Goal: Transaction & Acquisition: Purchase product/service

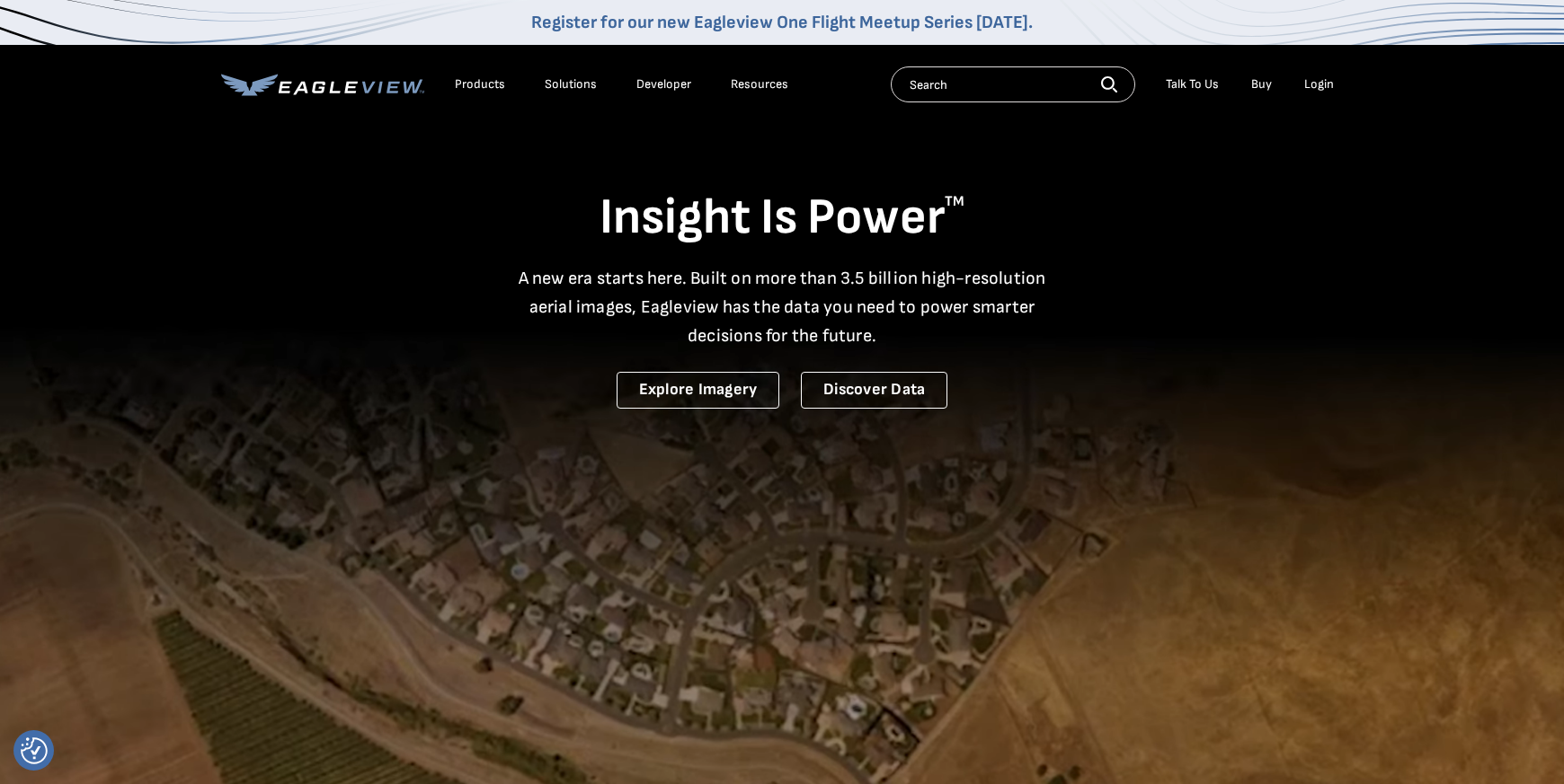
click at [1331, 87] on div "Login" at bounding box center [1319, 84] width 30 height 16
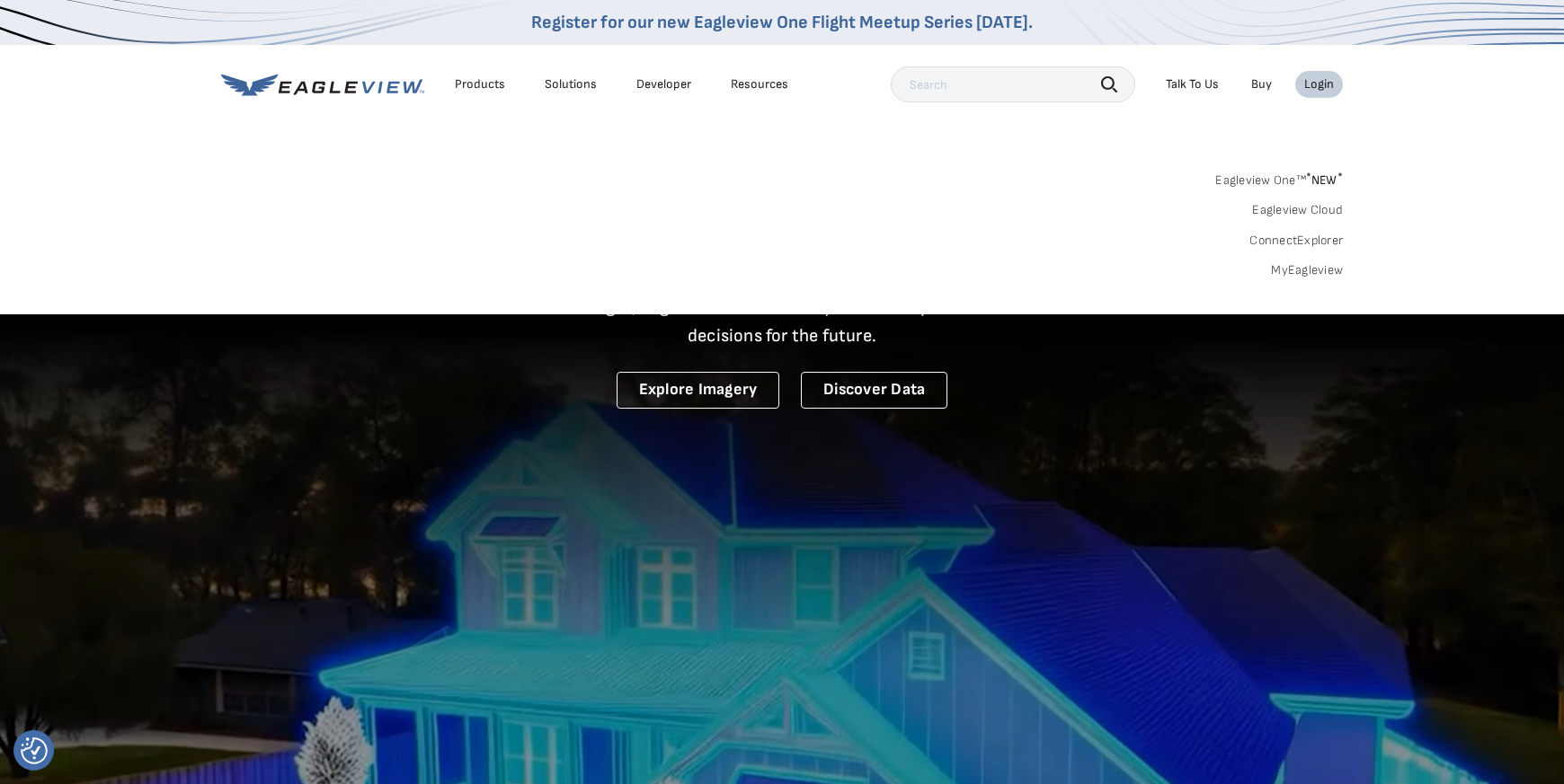
click at [1330, 87] on div "Login" at bounding box center [1319, 84] width 30 height 16
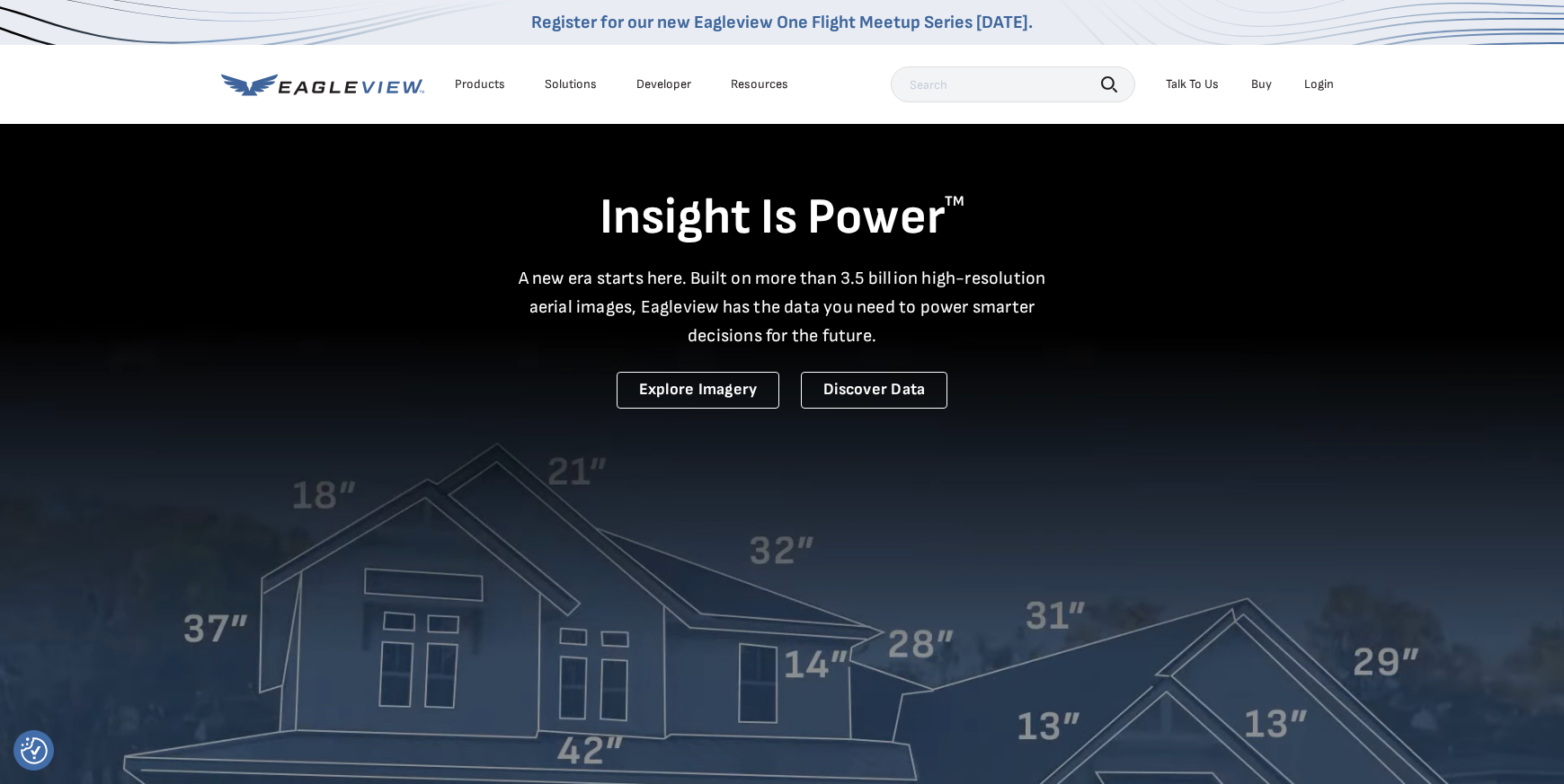
click at [1319, 89] on div "Login" at bounding box center [1319, 84] width 30 height 16
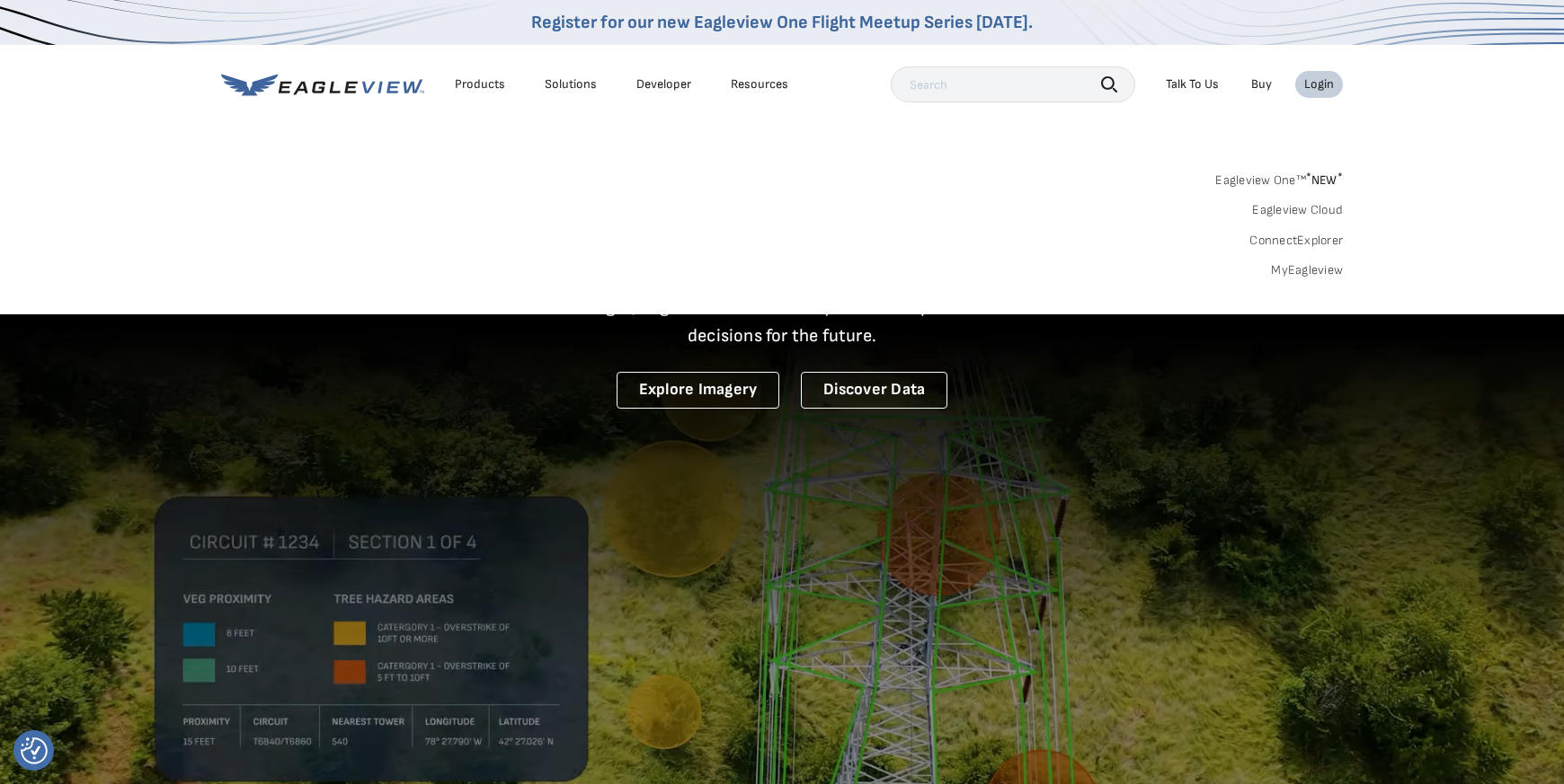
click at [1319, 264] on link "MyEagleview" at bounding box center [1307, 270] width 72 height 16
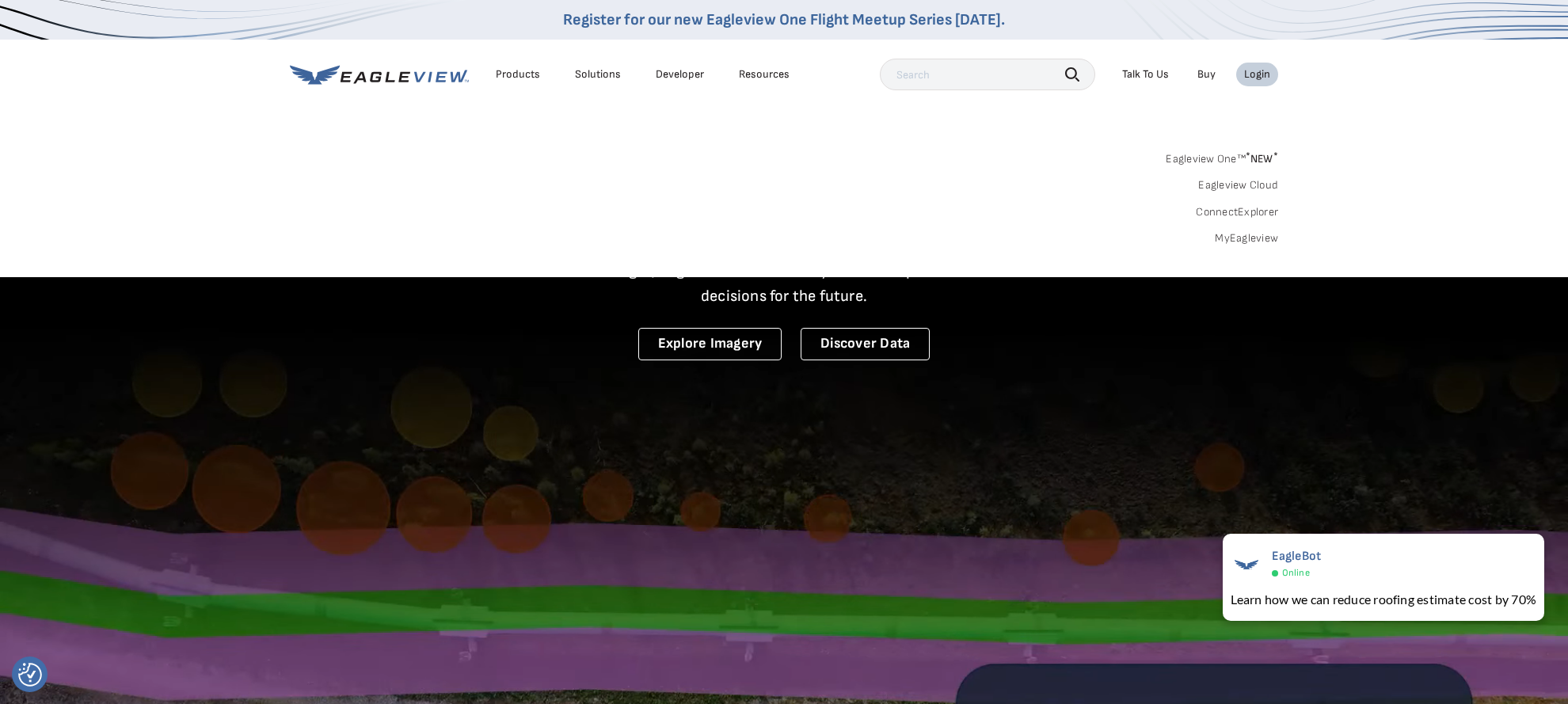
click at [1265, 71] on div "Login" at bounding box center [1257, 74] width 27 height 15
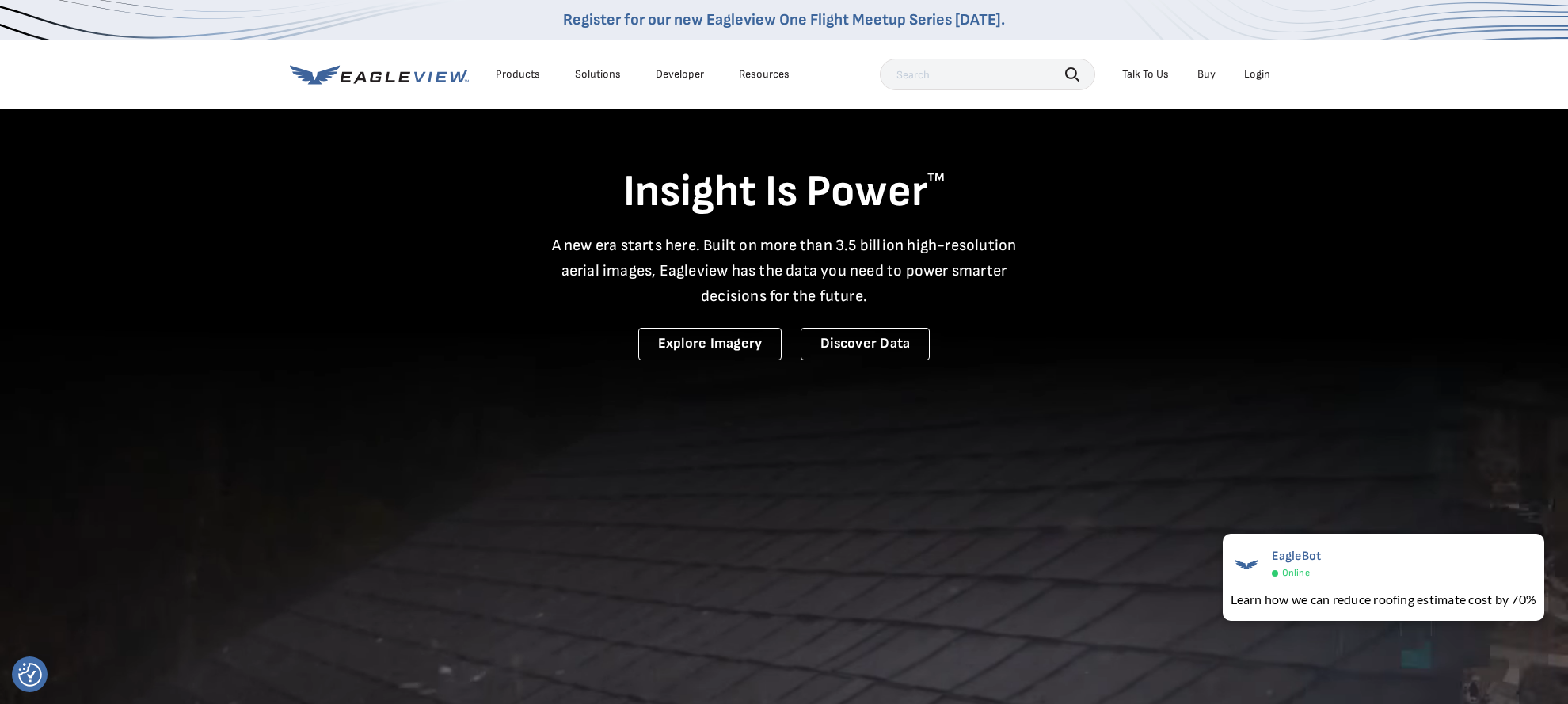
click at [1265, 71] on div "Login" at bounding box center [1257, 74] width 27 height 15
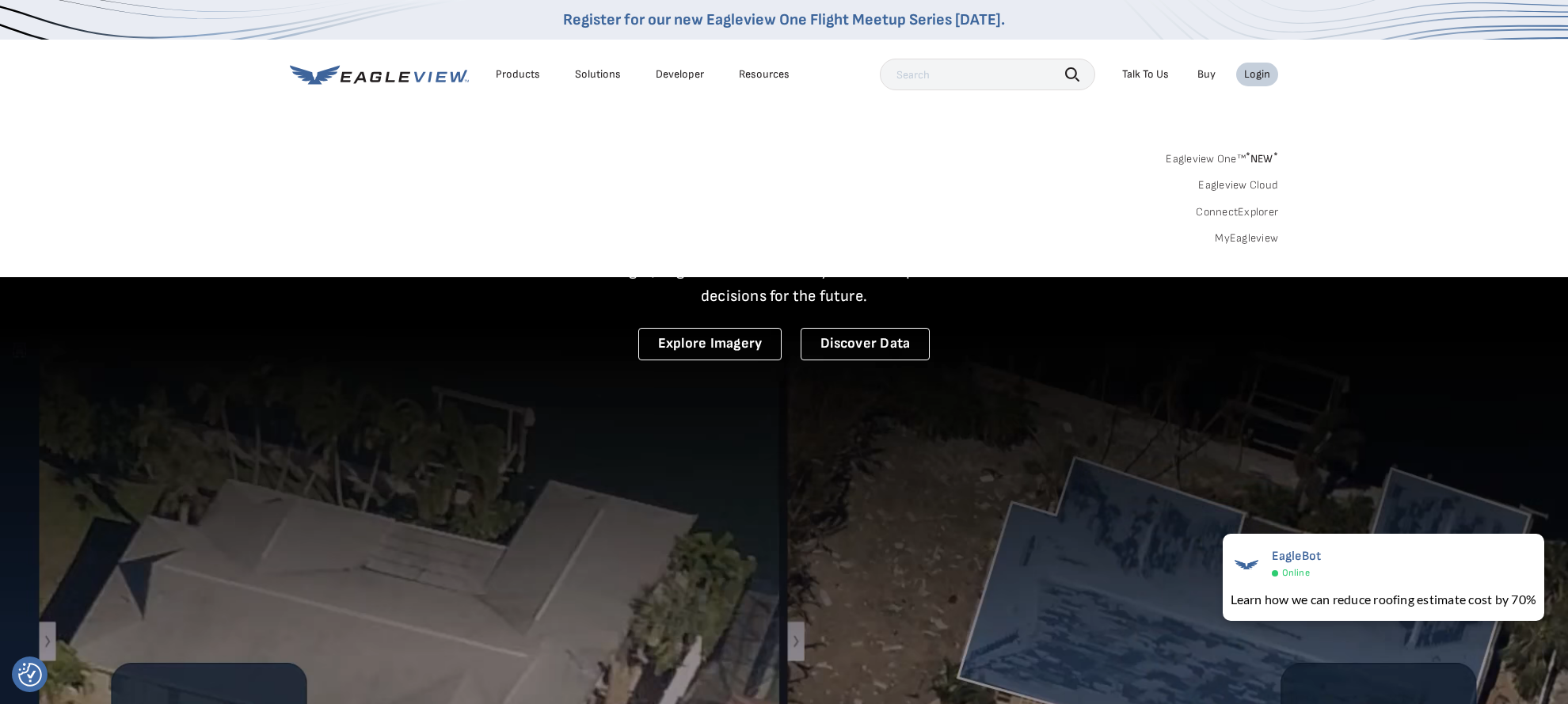
click at [1254, 234] on link "MyEagleview" at bounding box center [1246, 238] width 63 height 15
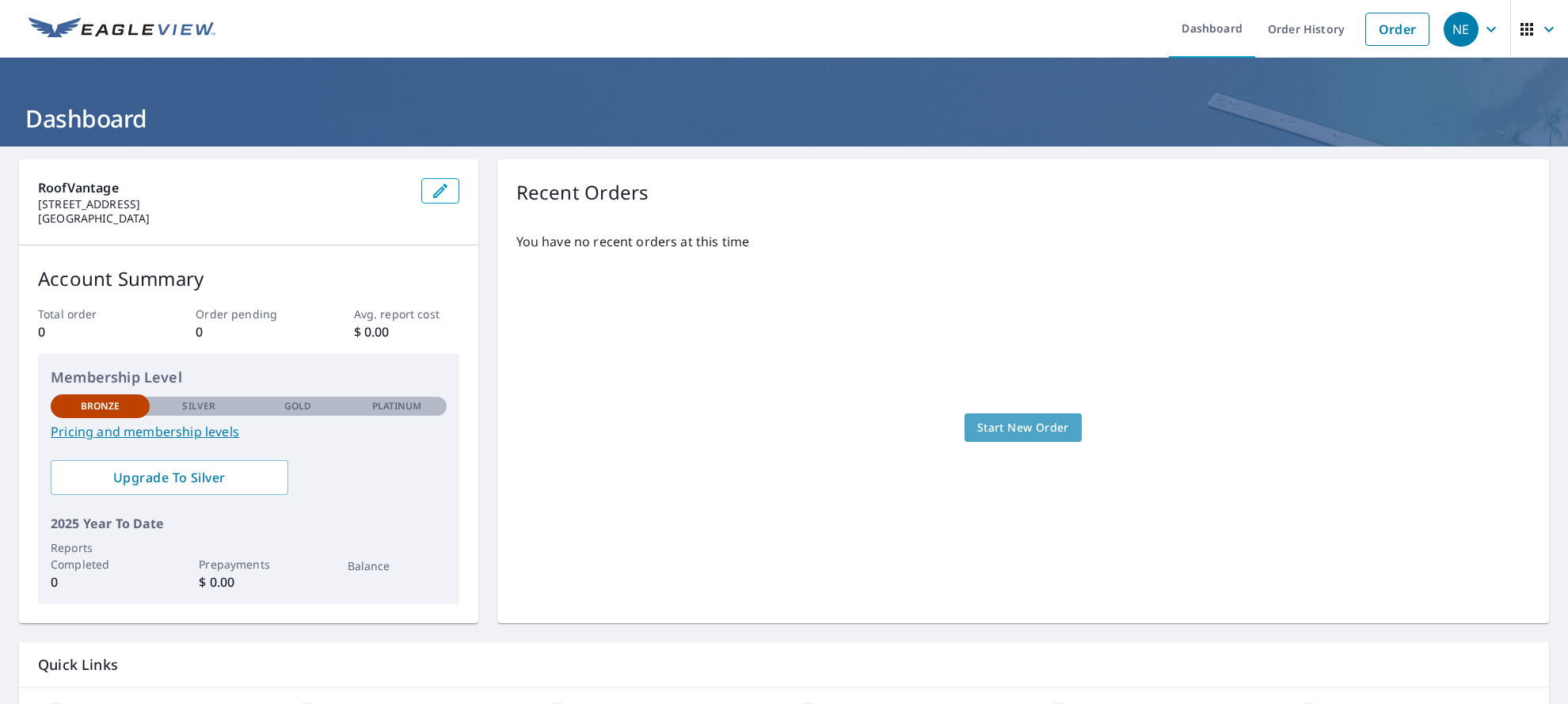
click at [1027, 429] on span "Start New Order" at bounding box center [1023, 428] width 92 height 20
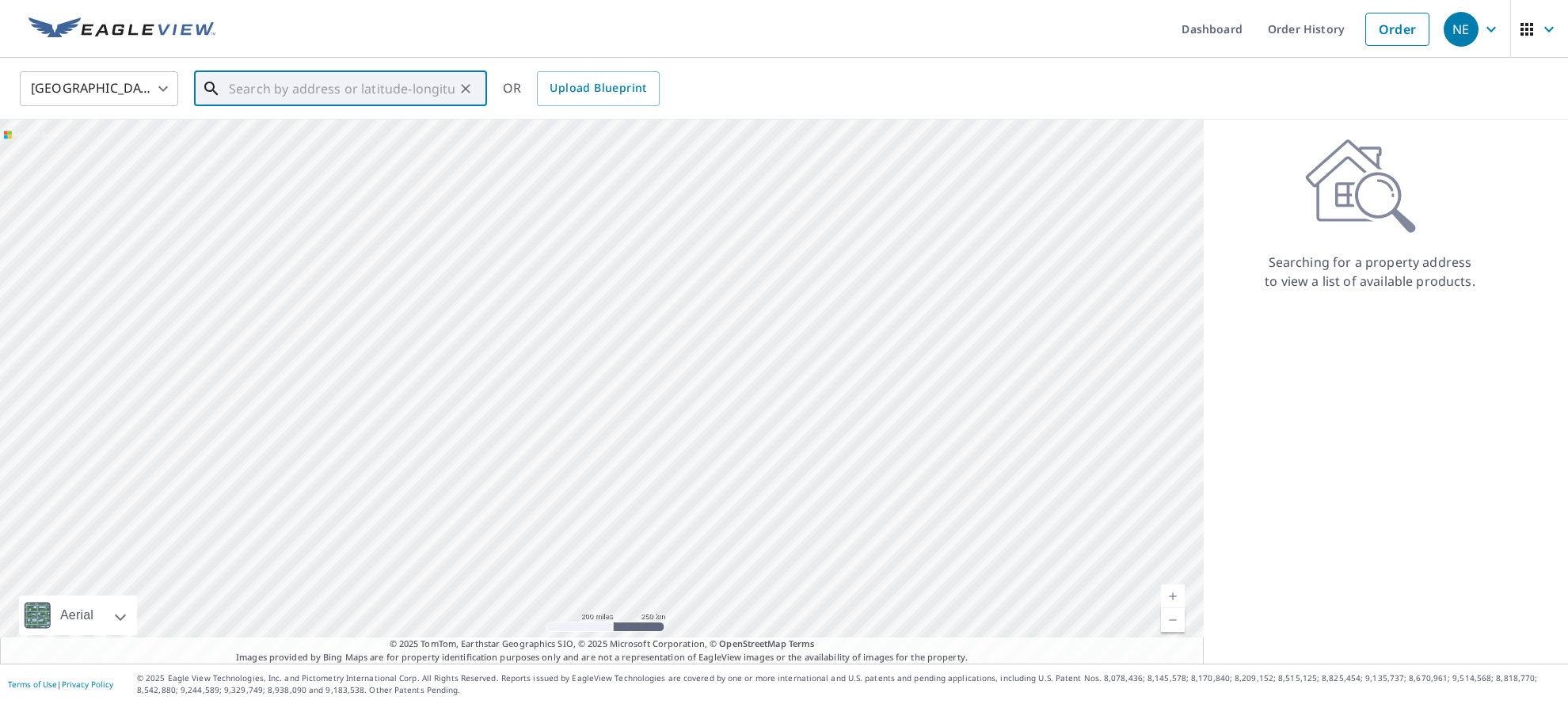
click at [293, 99] on input "text" at bounding box center [342, 89] width 226 height 44
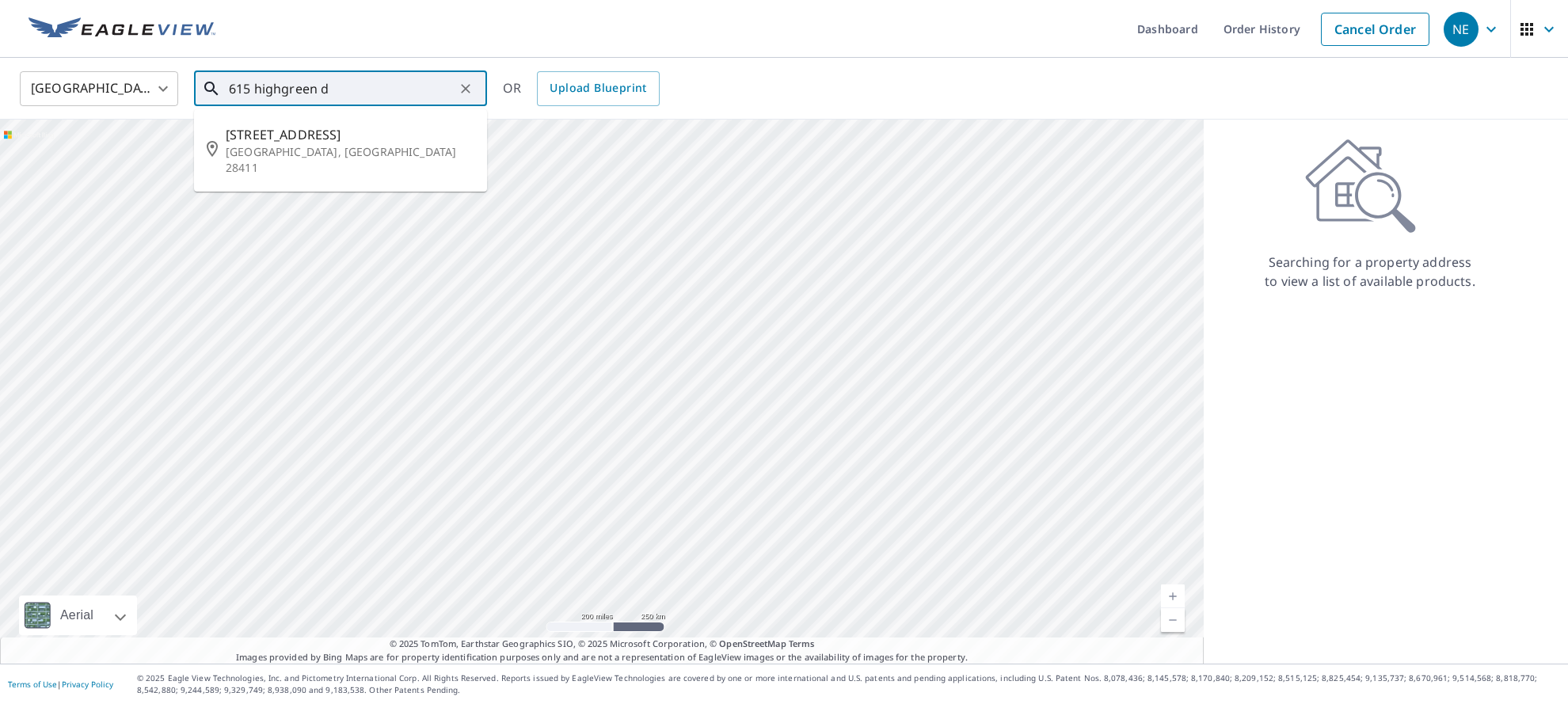
click at [293, 99] on input "615 highgreen d" at bounding box center [342, 89] width 226 height 44
click at [277, 142] on span "[STREET_ADDRESS]" at bounding box center [350, 134] width 249 height 19
type input "[STREET_ADDRESS][PERSON_NAME]"
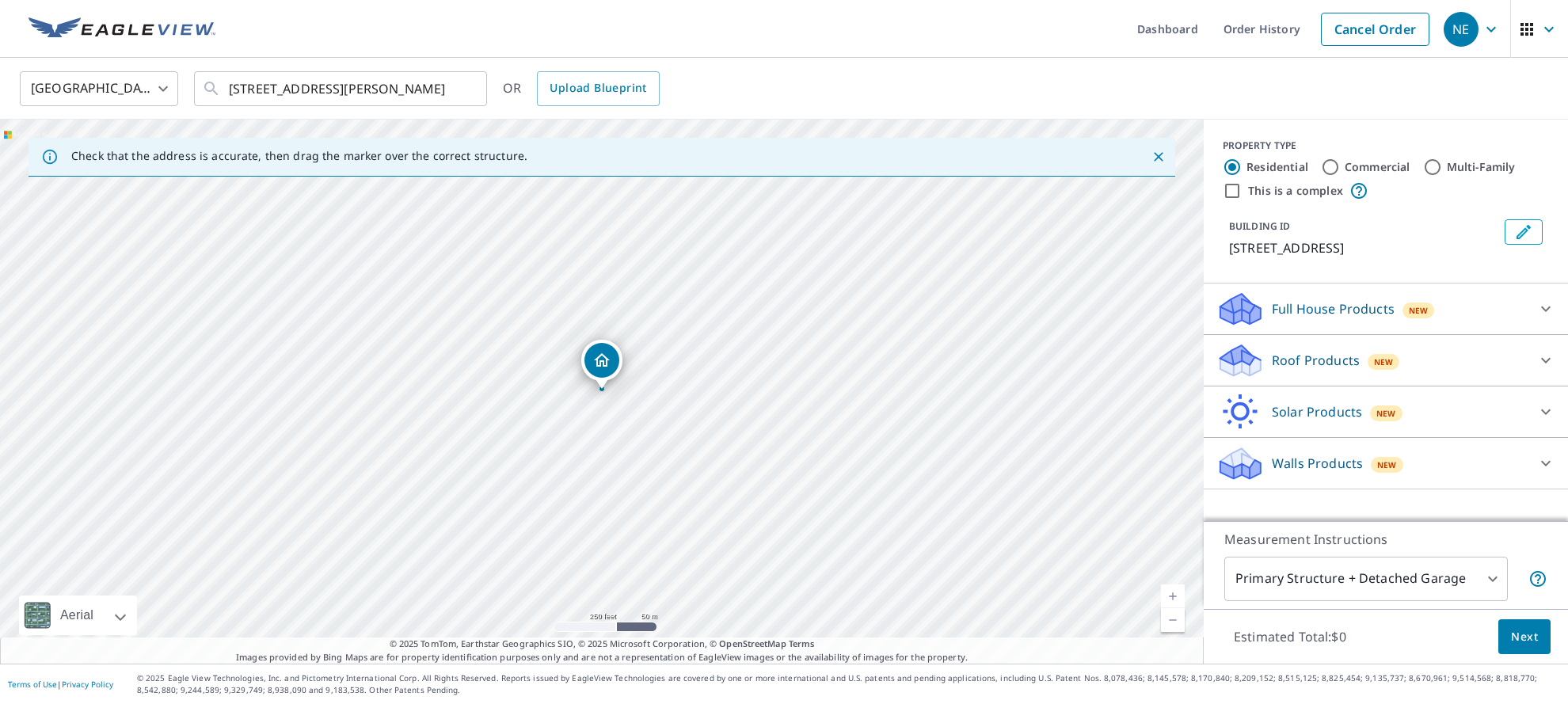
click at [1500, 356] on div "Roof Products New" at bounding box center [1371, 361] width 311 height 38
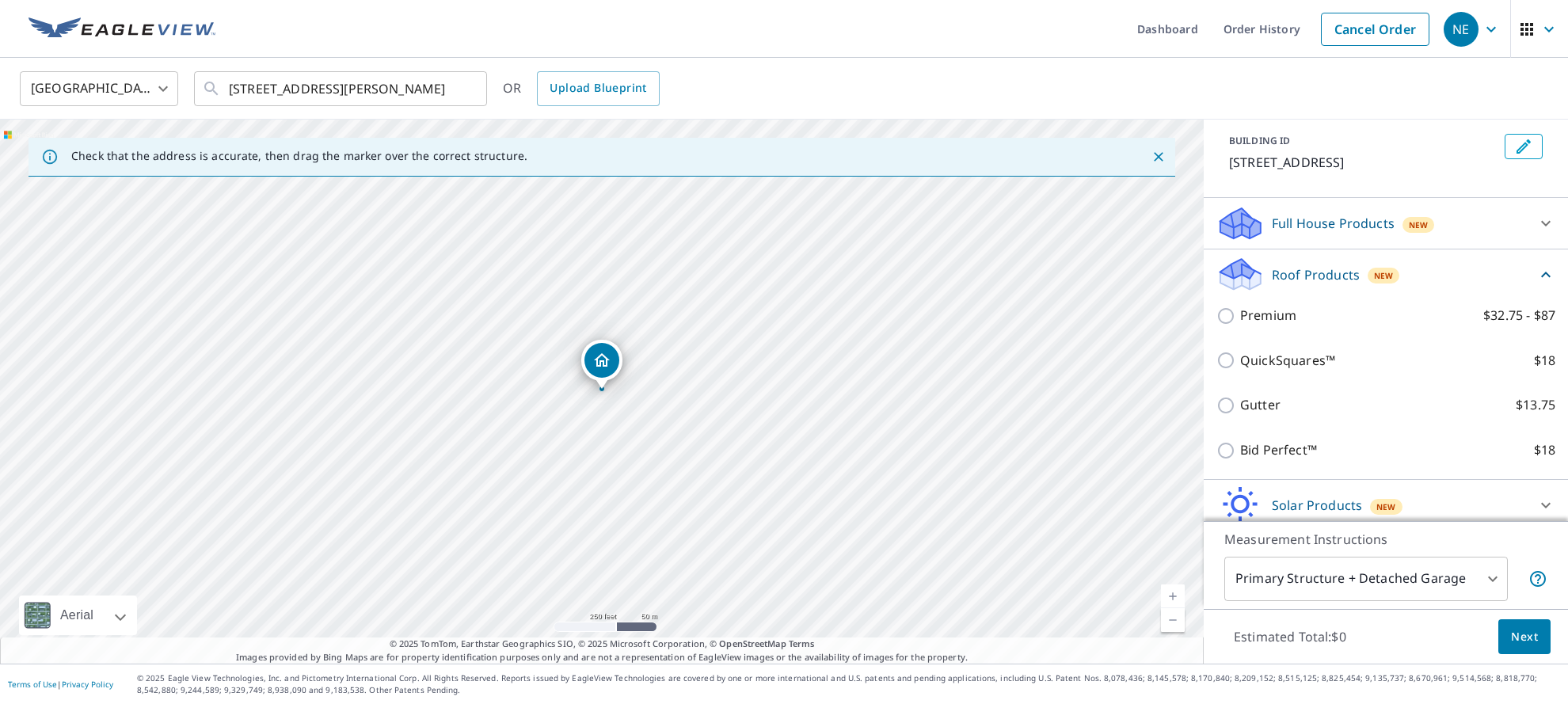
scroll to position [147, 0]
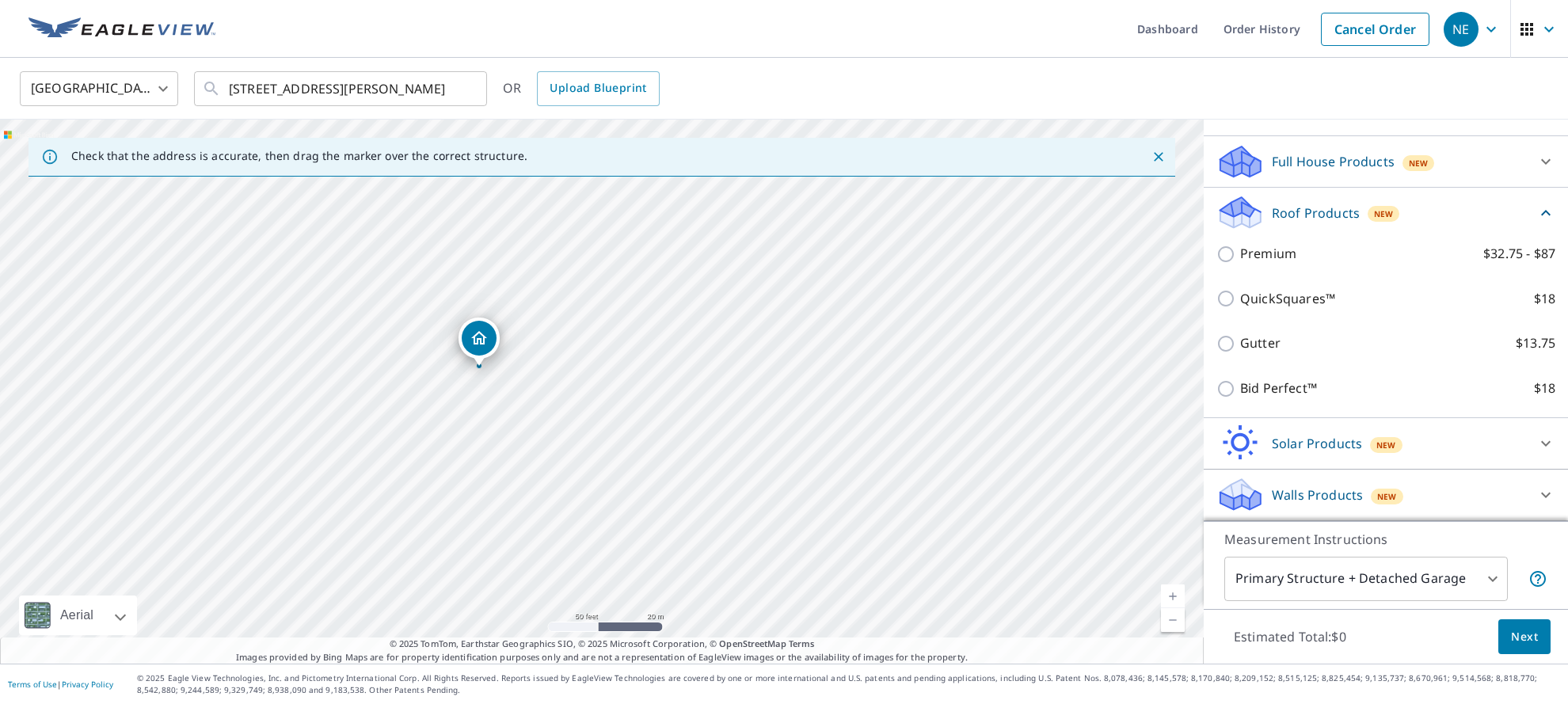
drag, startPoint x: 519, startPoint y: 382, endPoint x: 665, endPoint y: 459, distance: 165.1
click at [665, 459] on div "[STREET_ADDRESS][PERSON_NAME]" at bounding box center [601, 392] width 1204 height 544
drag, startPoint x: 1017, startPoint y: 512, endPoint x: 923, endPoint y: 463, distance: 106.0
click at [923, 463] on div "[STREET_ADDRESS][PERSON_NAME]" at bounding box center [601, 392] width 1204 height 544
drag, startPoint x: 967, startPoint y: 551, endPoint x: 856, endPoint y: 441, distance: 156.3
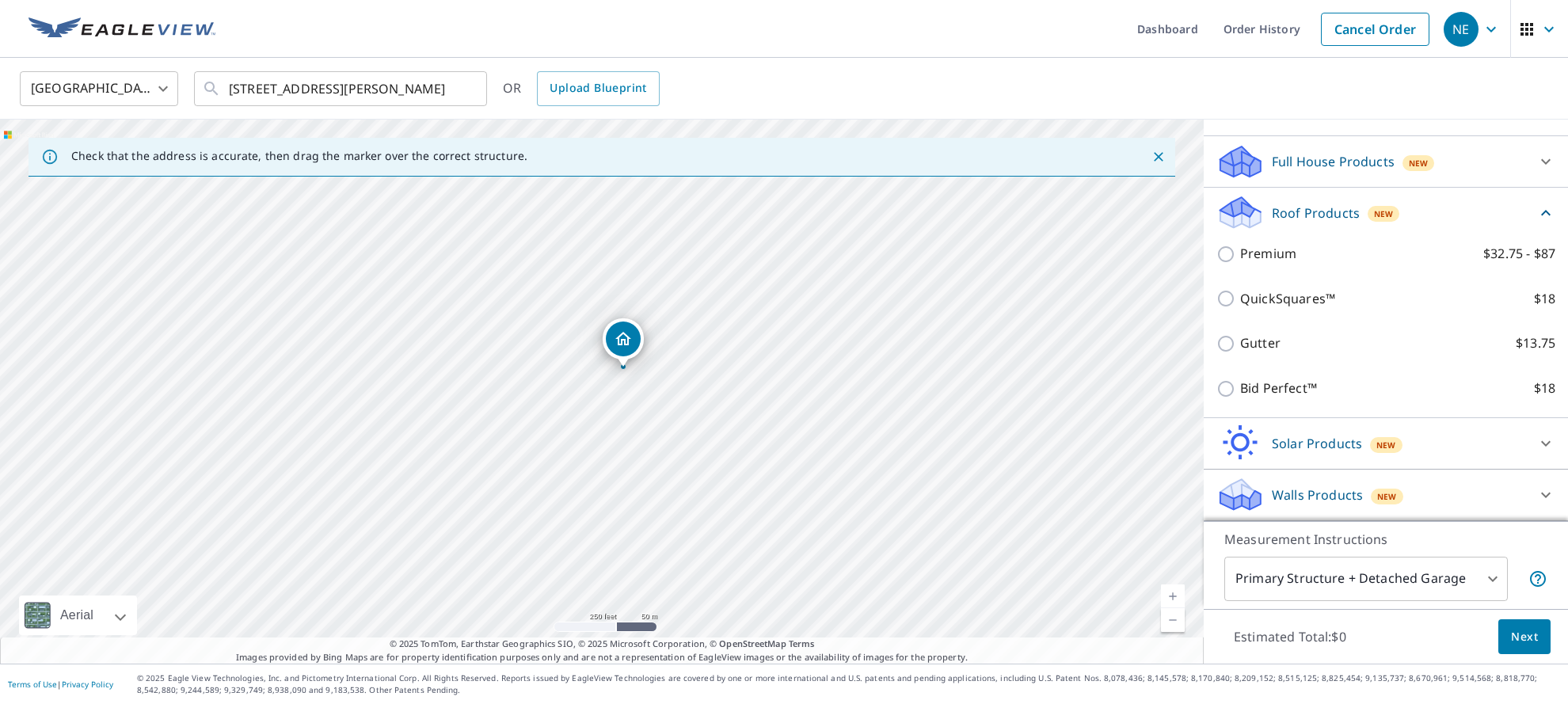
click at [856, 441] on div "[STREET_ADDRESS][PERSON_NAME]" at bounding box center [601, 392] width 1204 height 544
click at [1229, 264] on div "Premium $32.75 - $87" at bounding box center [1386, 253] width 339 height 45
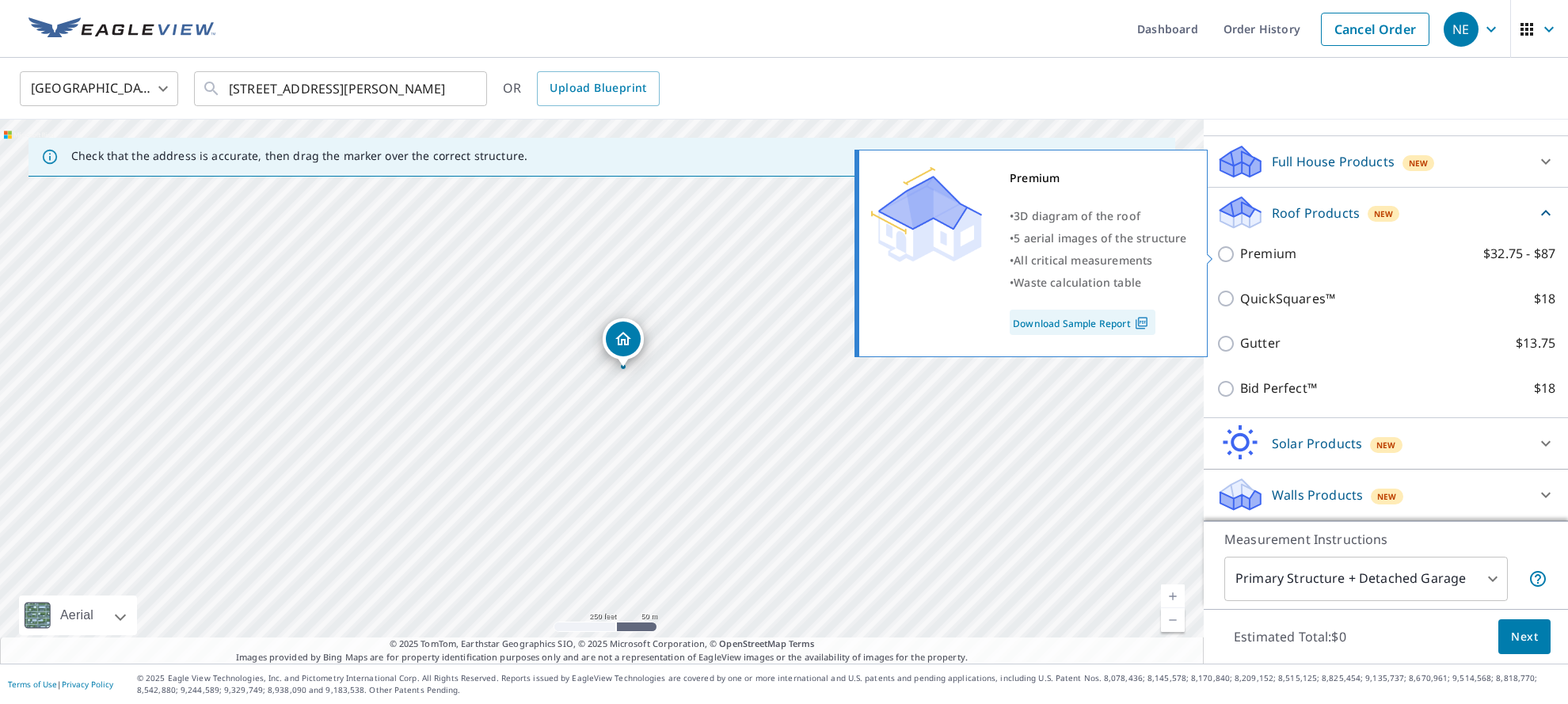
click at [1228, 258] on input "Premium $32.75 - $87" at bounding box center [1228, 254] width 24 height 19
checkbox input "true"
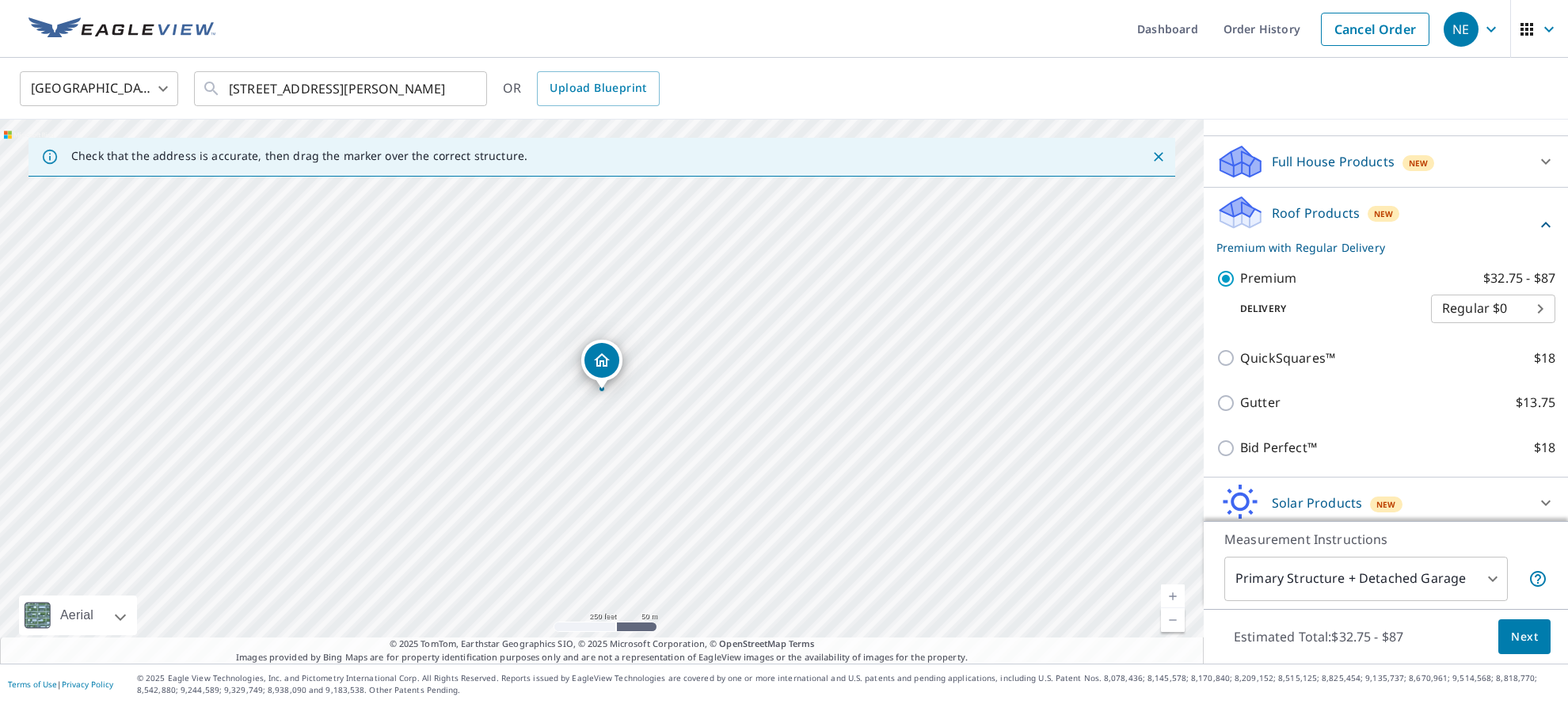
click at [1519, 313] on body "NE NE Dashboard Order History Cancel Order NE [GEOGRAPHIC_DATA] [GEOGRAPHIC_DAT…" at bounding box center [784, 352] width 1568 height 704
click at [1282, 252] on div at bounding box center [784, 352] width 1568 height 704
click at [1305, 251] on p "Premium with Regular Delivery" at bounding box center [1376, 247] width 320 height 16
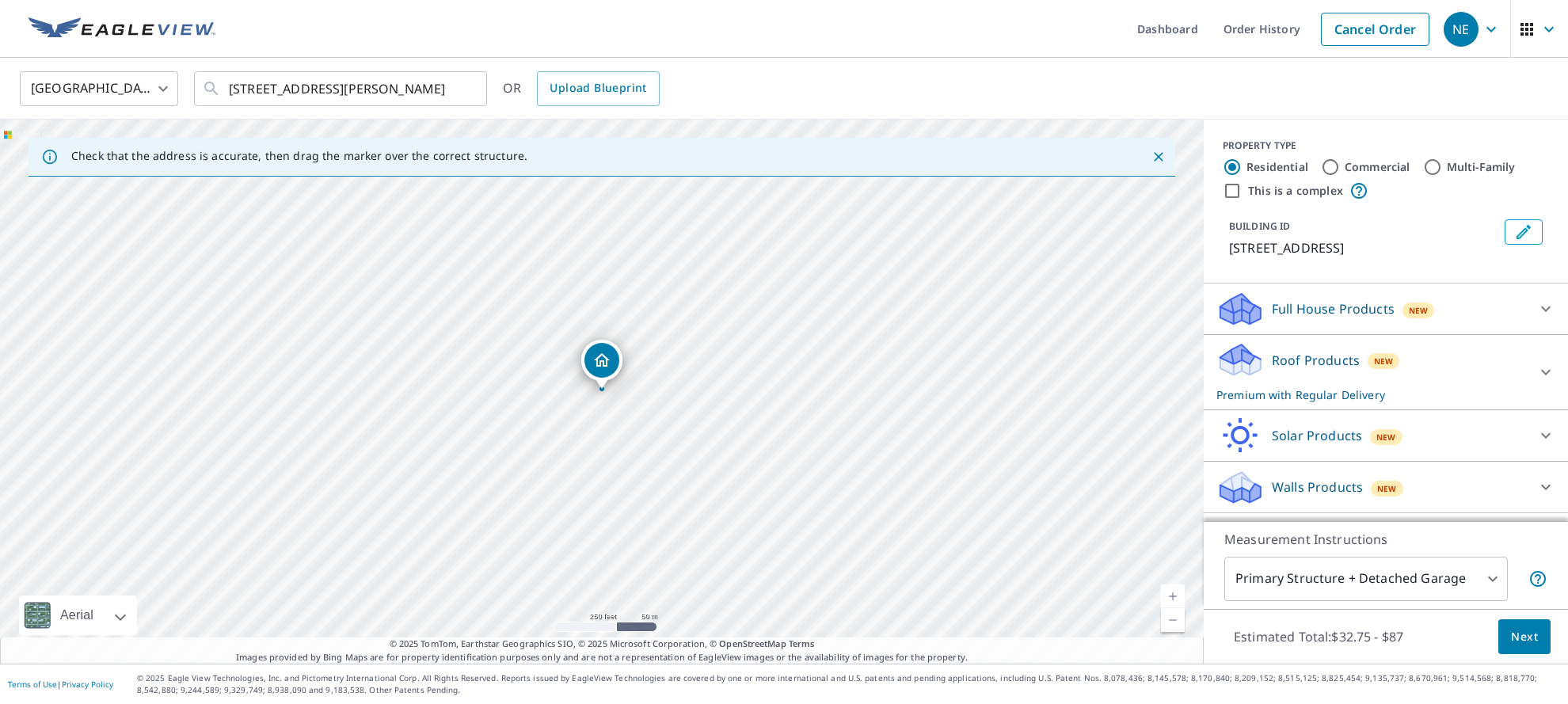
scroll to position [0, 0]
click at [1325, 382] on div "Roof Products New Premium with Regular Delivery" at bounding box center [1371, 372] width 311 height 62
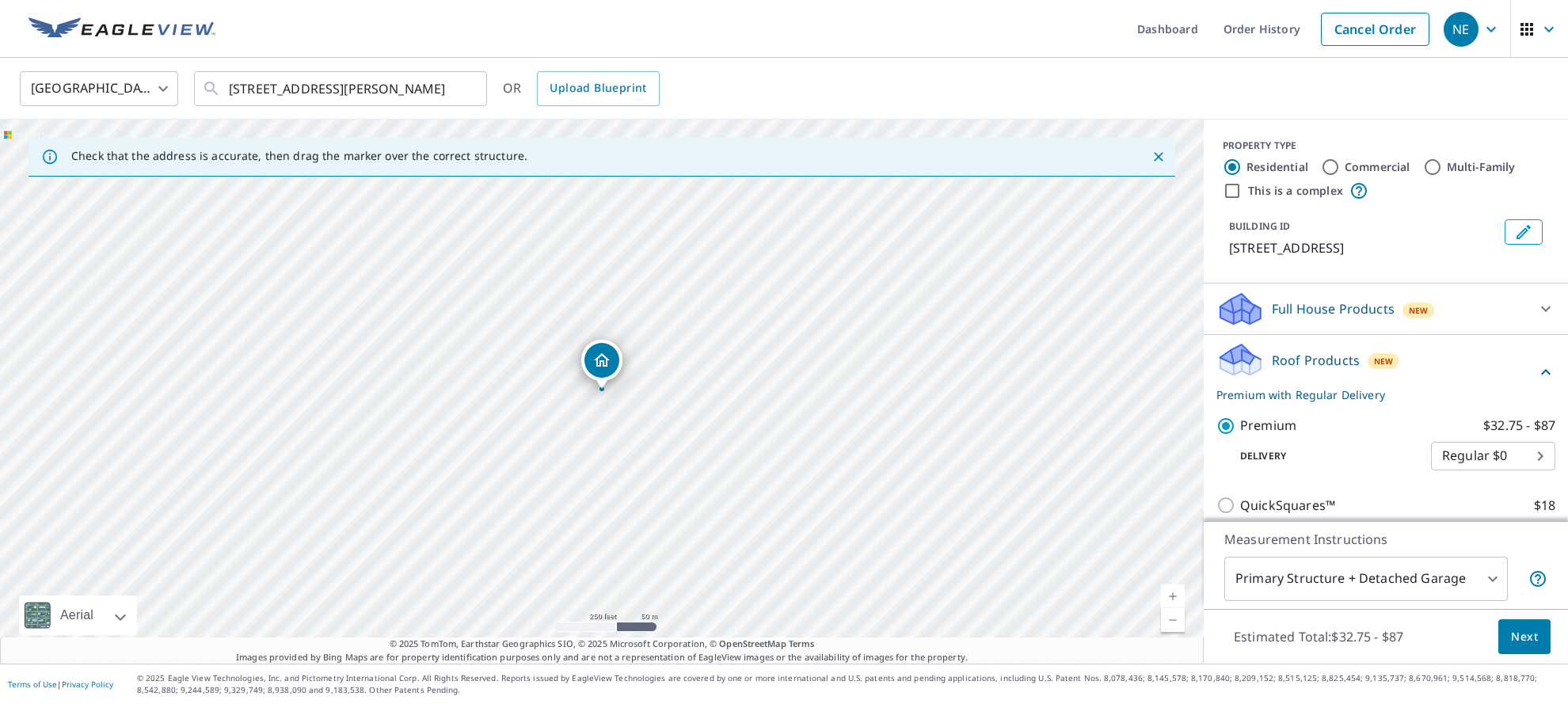
scroll to position [145, 0]
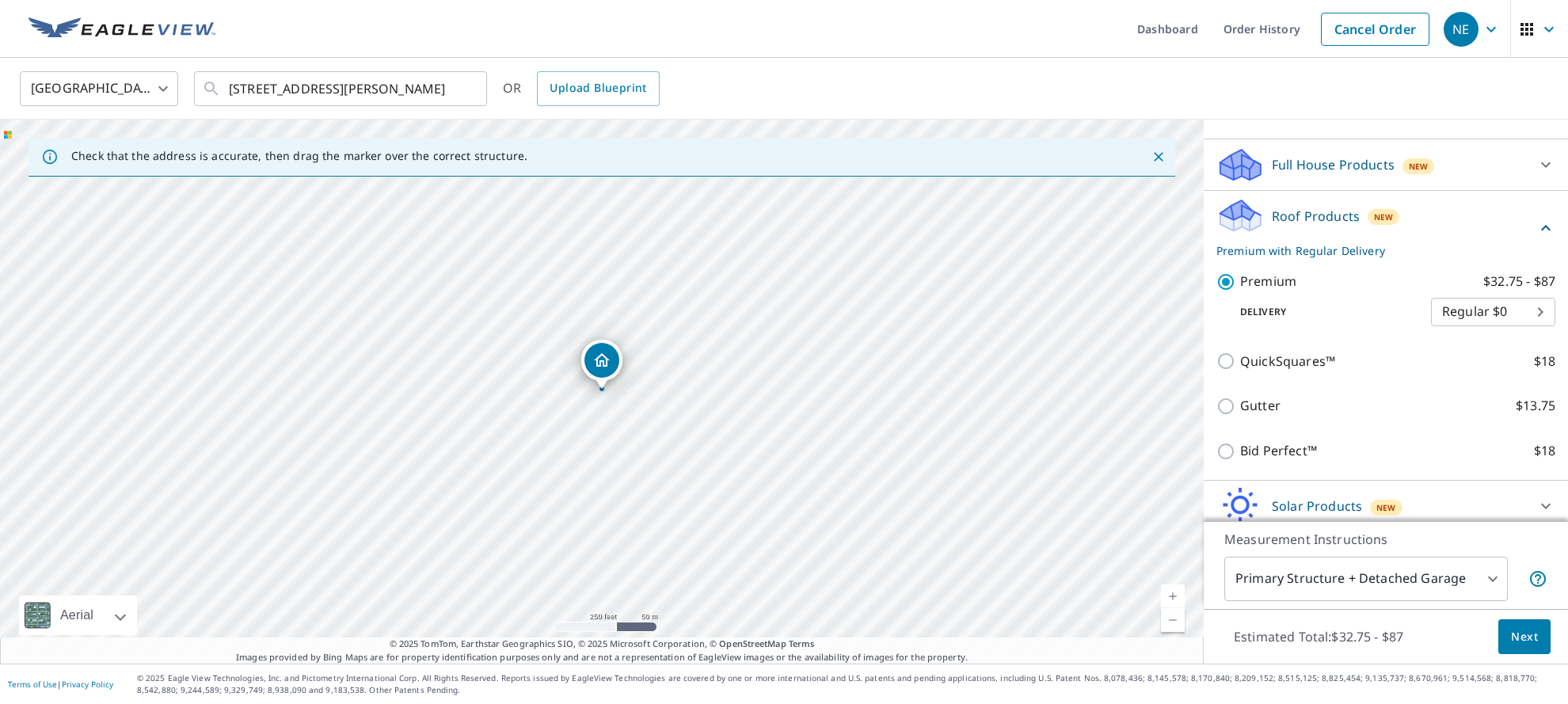
click at [1473, 312] on body "NE NE Dashboard Order History Cancel Order NE [GEOGRAPHIC_DATA] [GEOGRAPHIC_DAT…" at bounding box center [784, 352] width 1568 height 704
click at [1464, 227] on div at bounding box center [784, 352] width 1568 height 704
click at [1502, 313] on body "NE NE Dashboard Order History Cancel Order NE [GEOGRAPHIC_DATA] [GEOGRAPHIC_DAT…" at bounding box center [784, 352] width 1568 height 704
click at [1502, 313] on li "Regular $0" at bounding box center [1493, 311] width 124 height 28
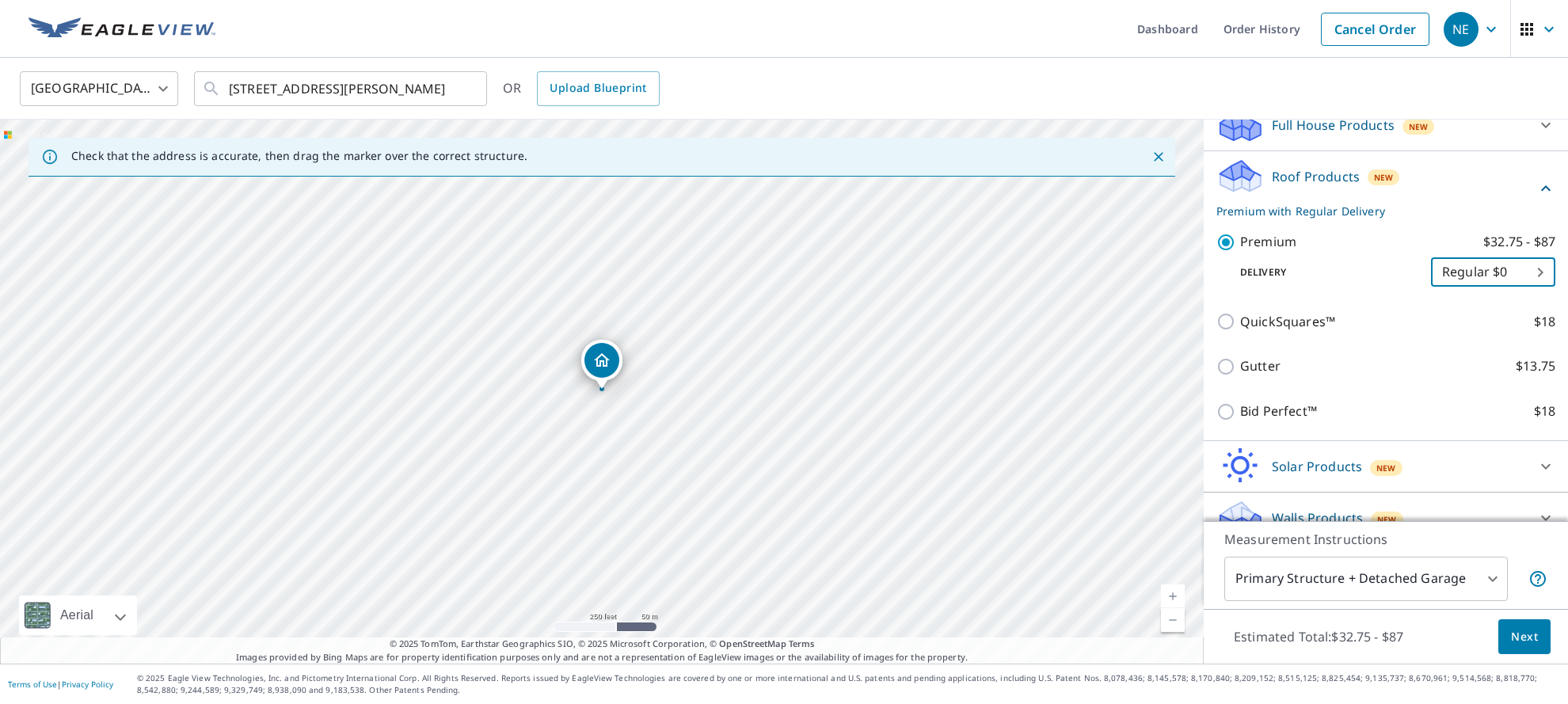
scroll to position [187, 0]
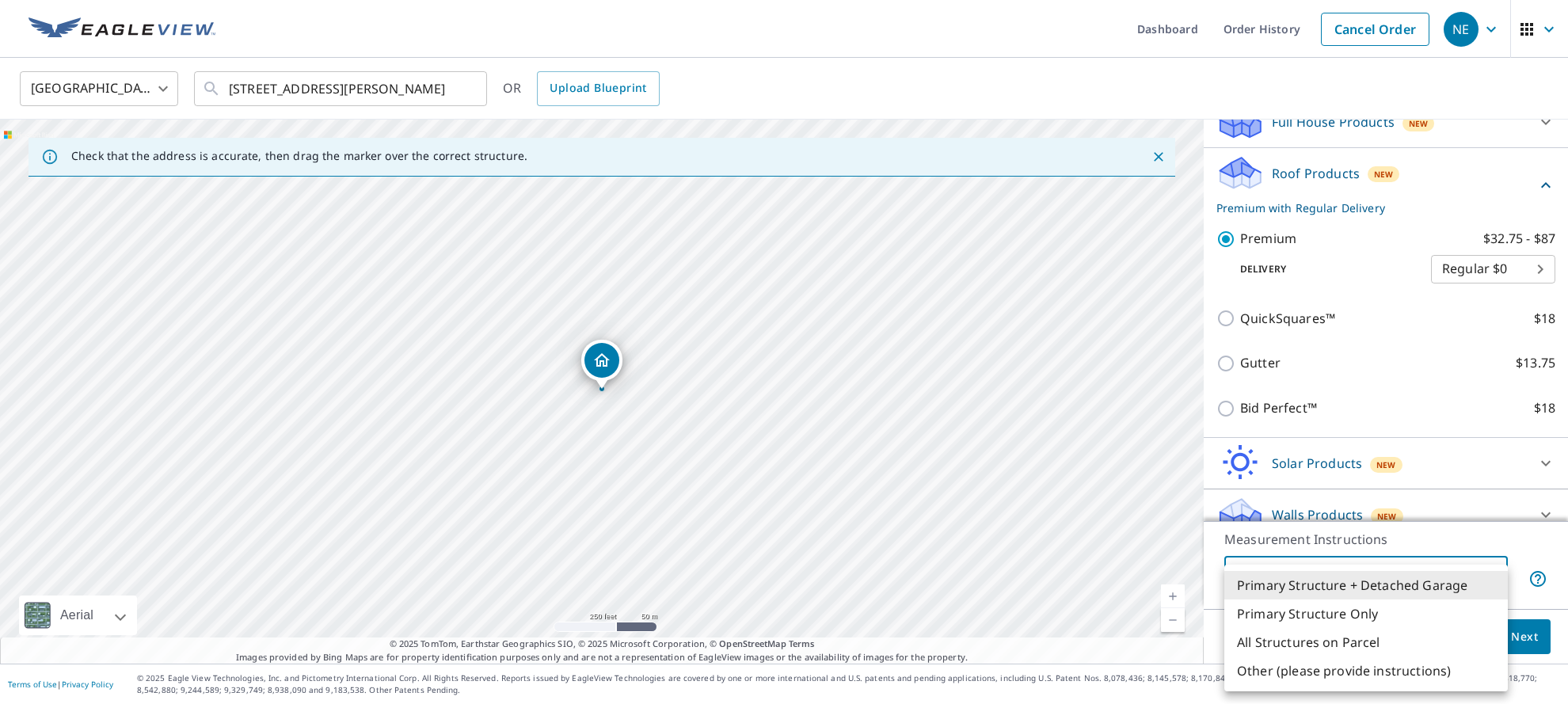
click at [1449, 581] on body "NE NE Dashboard Order History Cancel Order NE [GEOGRAPHIC_DATA] [GEOGRAPHIC_DAT…" at bounding box center [784, 352] width 1568 height 704
click at [1428, 614] on li "Primary Structure Only" at bounding box center [1365, 613] width 283 height 28
type input "2"
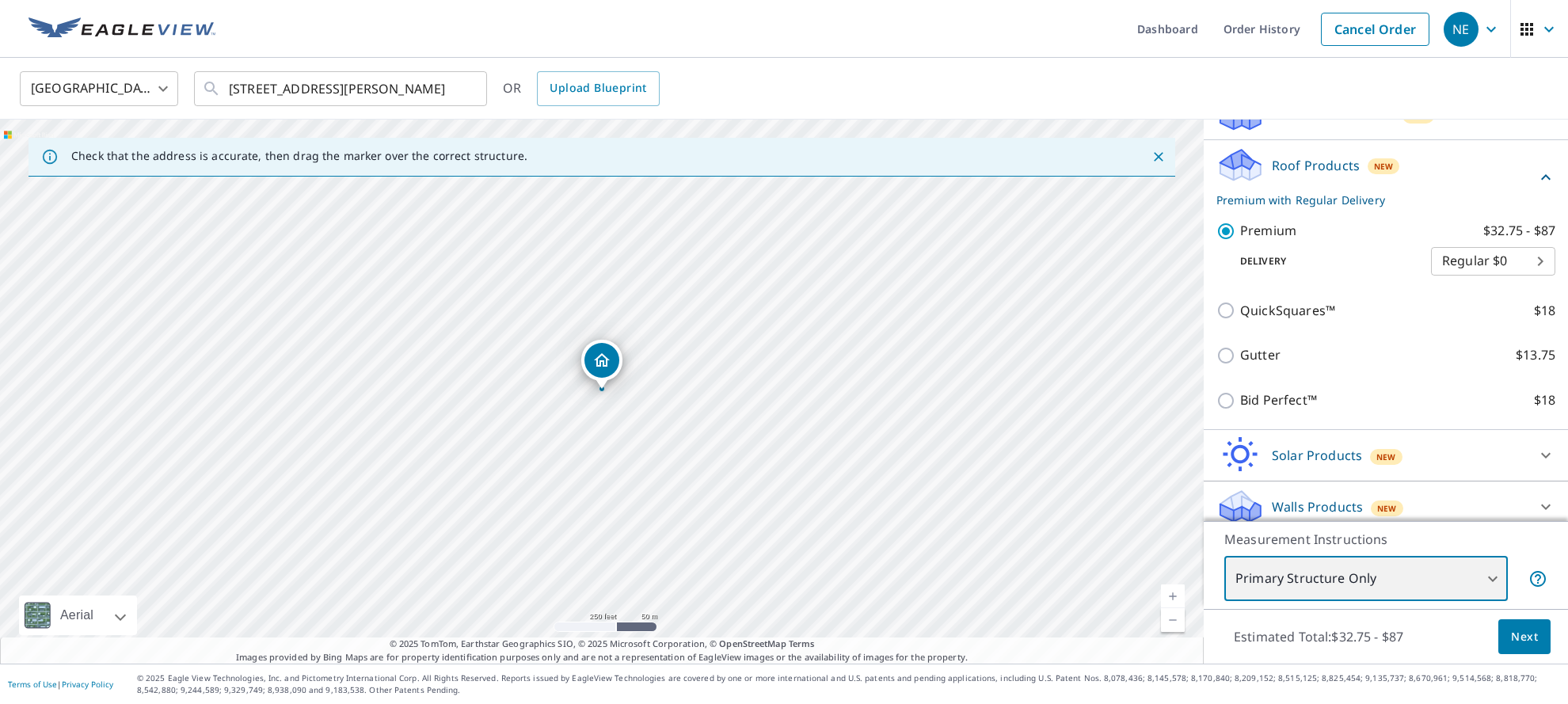
scroll to position [197, 0]
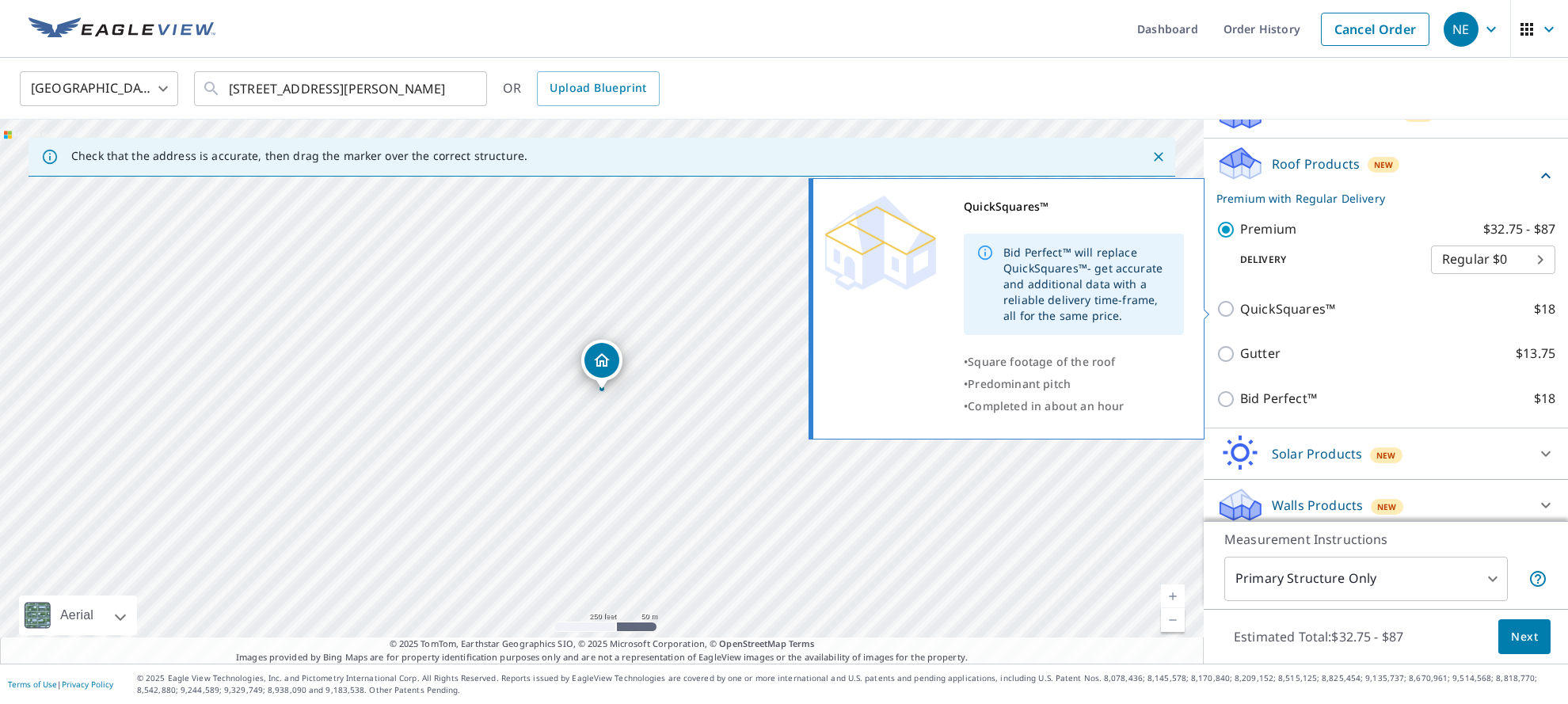
click at [1375, 307] on label "QuickSquares™ $18" at bounding box center [1398, 309] width 316 height 20
click at [1240, 307] on input "QuickSquares™ $18" at bounding box center [1228, 309] width 24 height 19
checkbox input "true"
type input "1"
checkbox input "false"
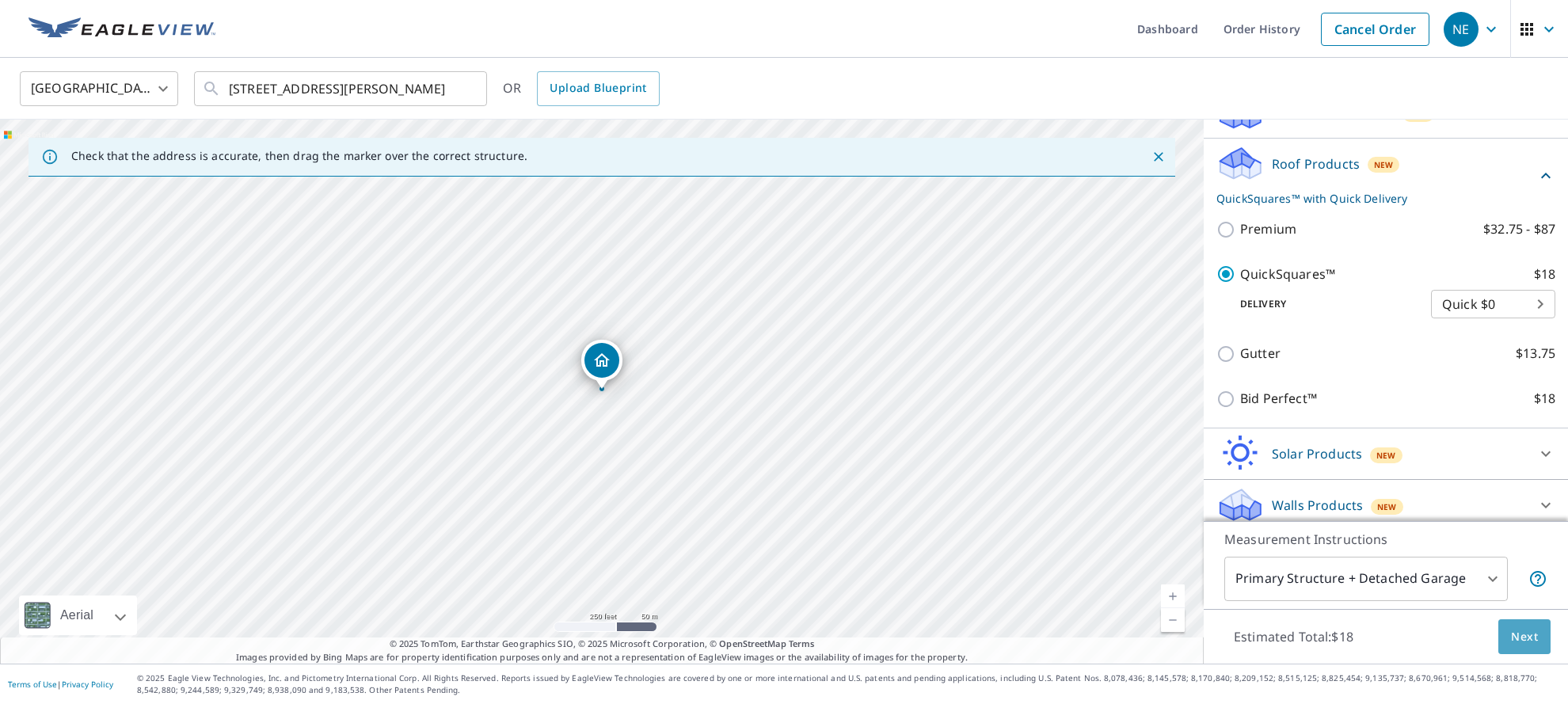
click at [1523, 642] on span "Next" at bounding box center [1524, 636] width 27 height 20
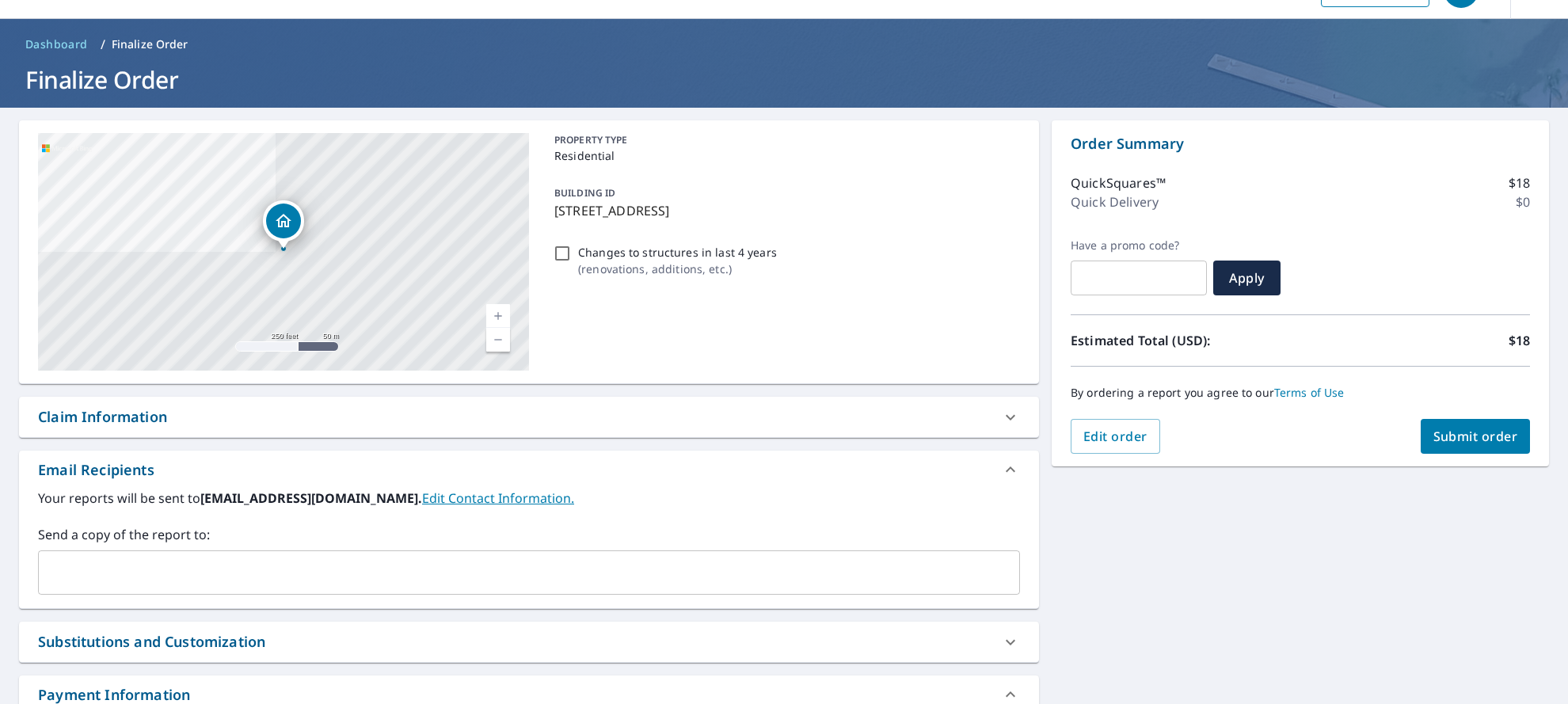
scroll to position [38, 0]
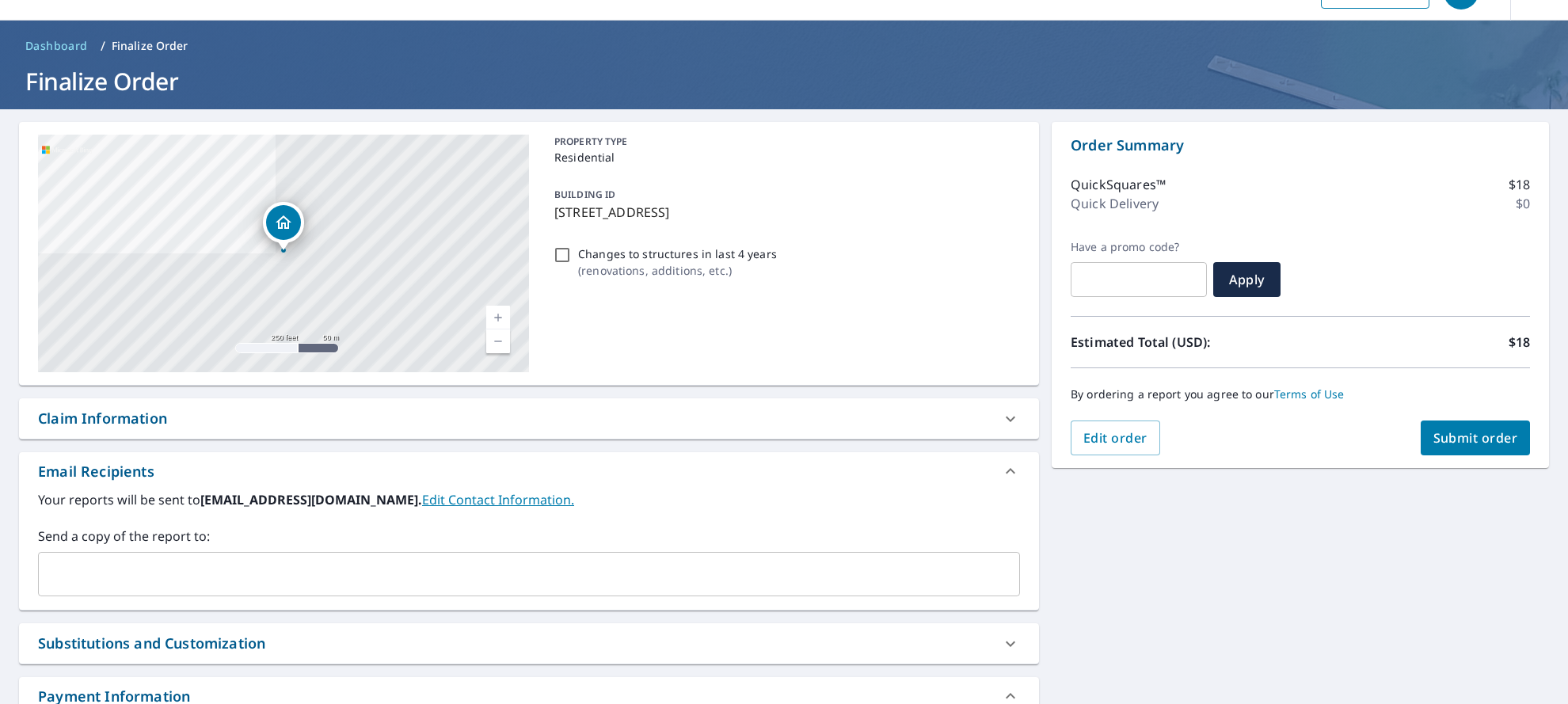
click at [531, 563] on input "text" at bounding box center [518, 574] width 944 height 30
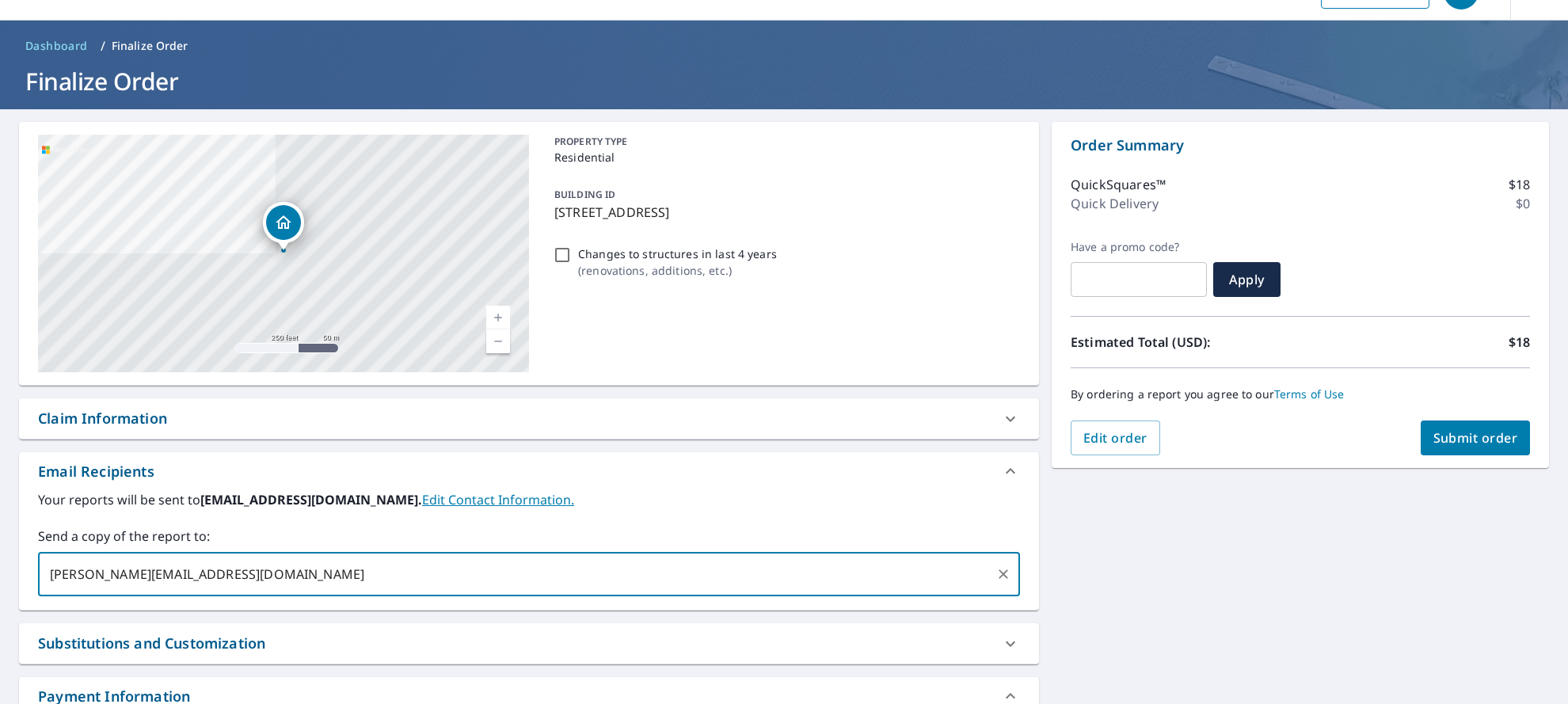
type input "[PERSON_NAME][EMAIL_ADDRESS][DOMAIN_NAME]"
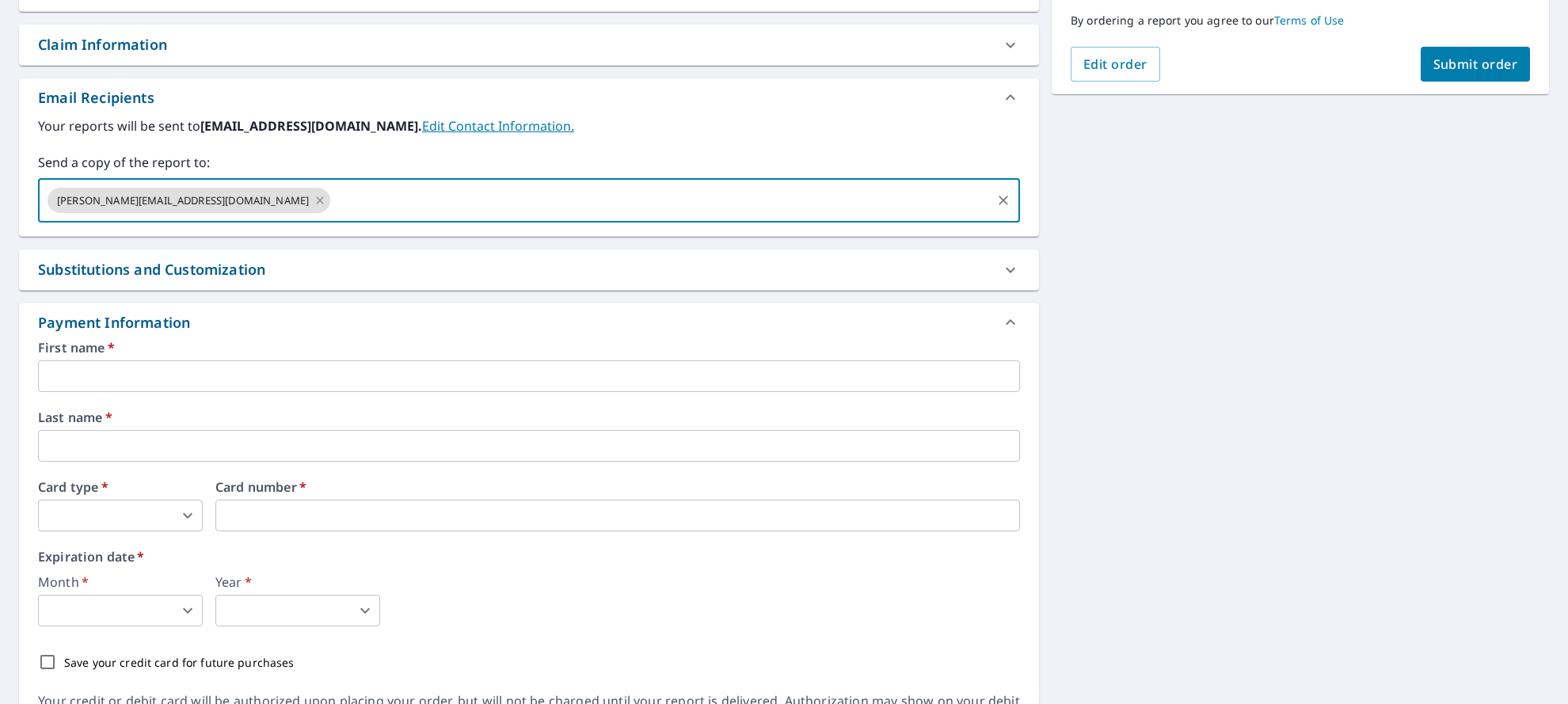
scroll to position [412, 0]
click at [563, 376] on input "text" at bounding box center [529, 374] width 982 height 32
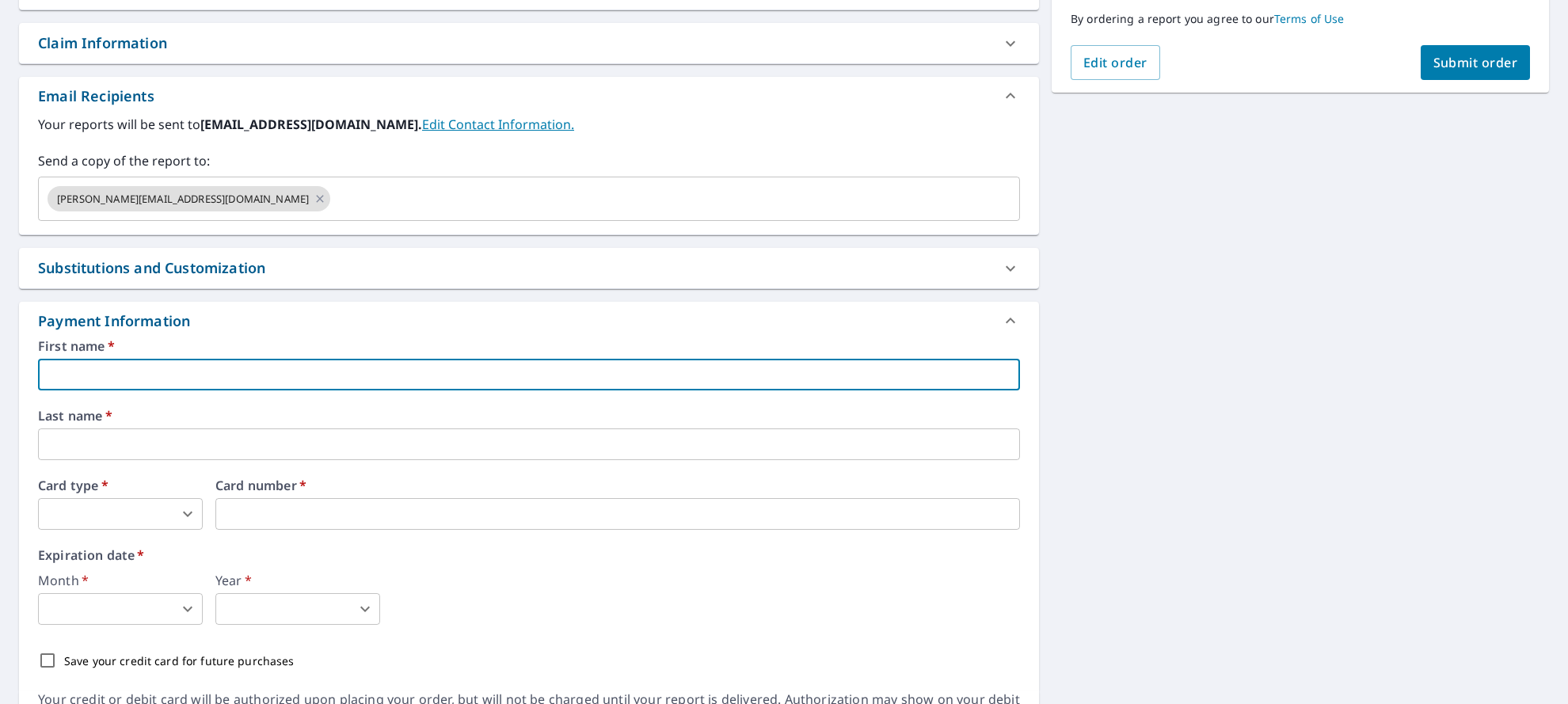
type input "[PERSON_NAME]"
type input "[EMAIL_ADDRESS][DOMAIN_NAME]"
type input "[PERSON_NAME]"
click at [1001, 193] on icon "Clear" at bounding box center [1003, 198] width 16 height 16
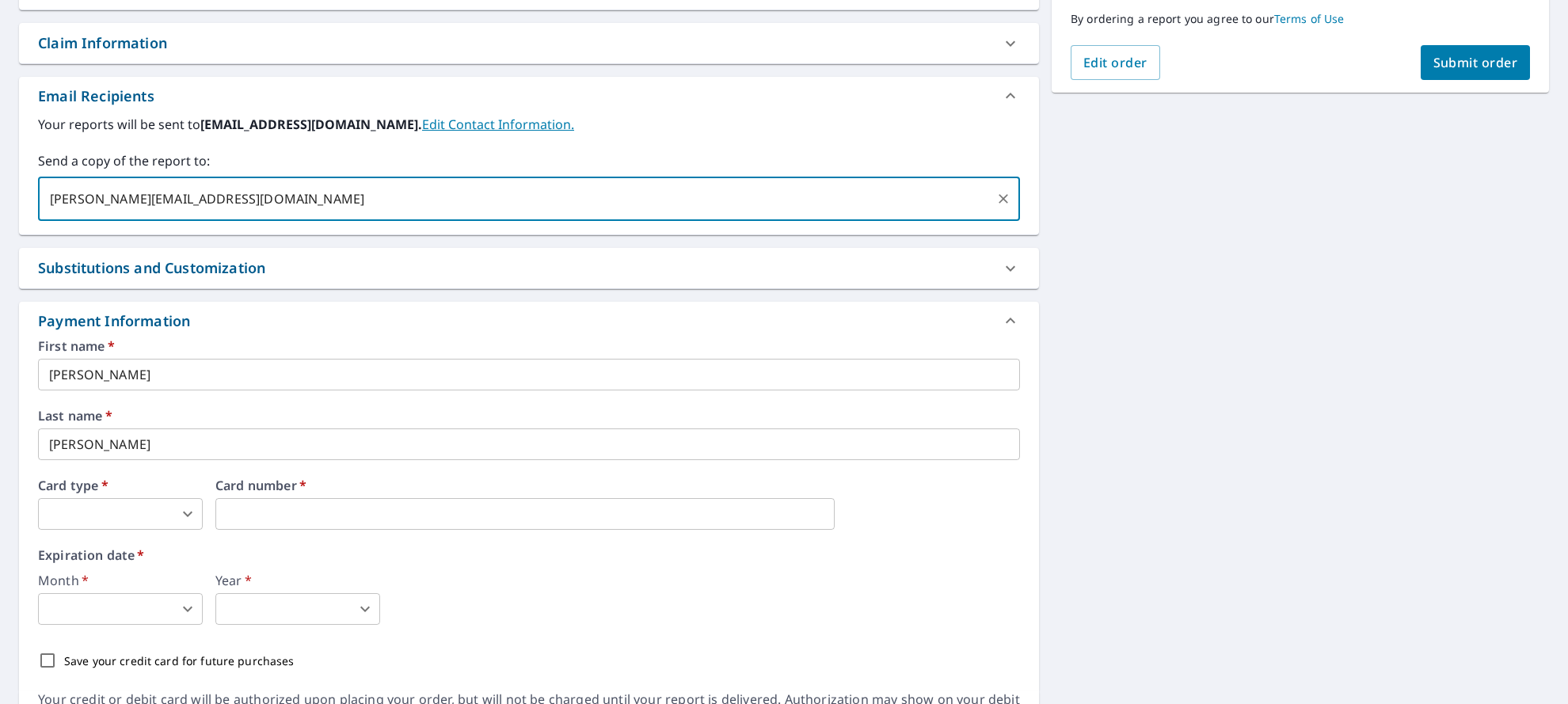
type input "[PERSON_NAME][EMAIL_ADDRESS][DOMAIN_NAME]"
click at [144, 198] on span "[PERSON_NAME][EMAIL_ADDRESS][DOMAIN_NAME]" at bounding box center [183, 199] width 271 height 15
click at [144, 200] on span "[PERSON_NAME][EMAIL_ADDRESS][DOMAIN_NAME]" at bounding box center [183, 199] width 271 height 15
click at [211, 195] on span "[PERSON_NAME][EMAIL_ADDRESS][DOMAIN_NAME]" at bounding box center [183, 199] width 271 height 15
click at [314, 198] on icon at bounding box center [320, 198] width 13 height 17
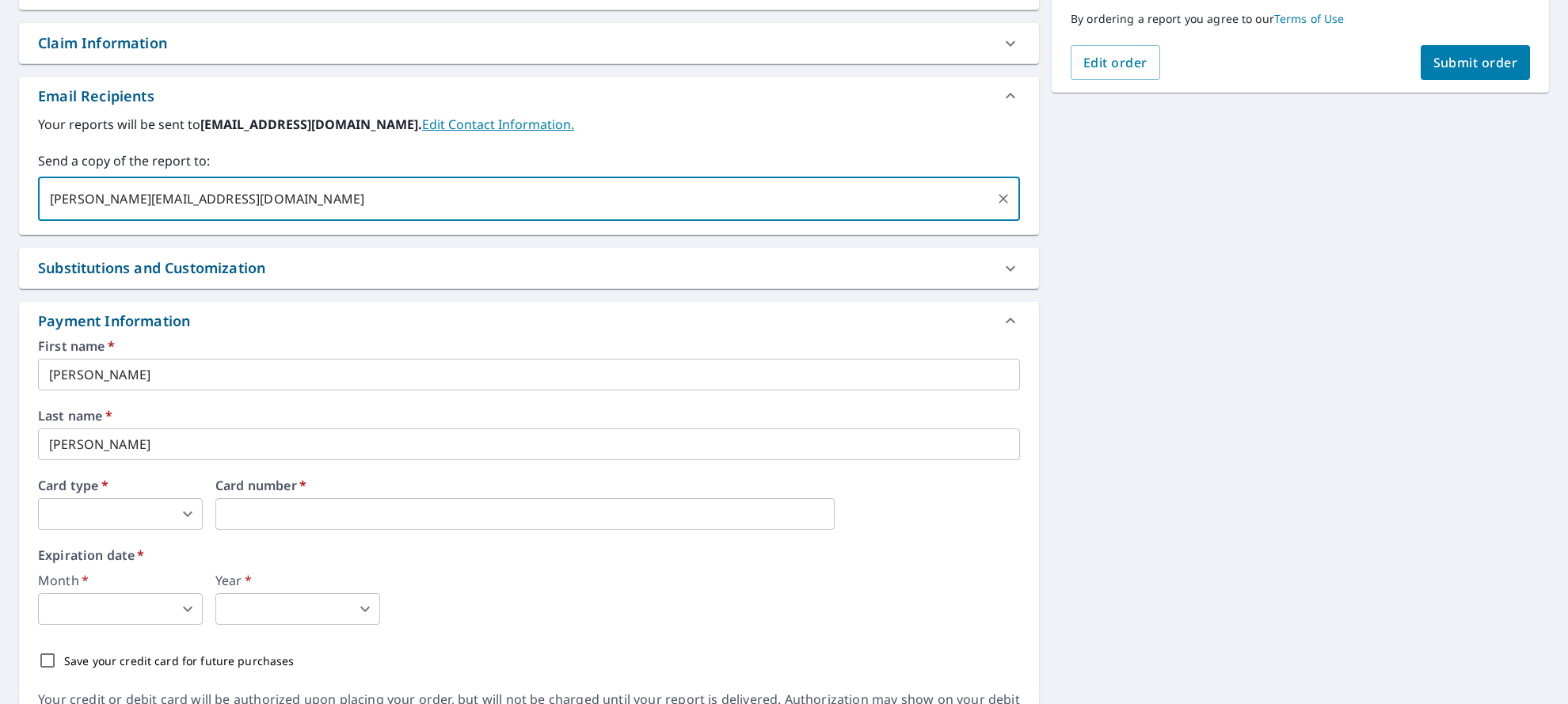
type input "[PERSON_NAME][EMAIL_ADDRESS][DOMAIN_NAME]"
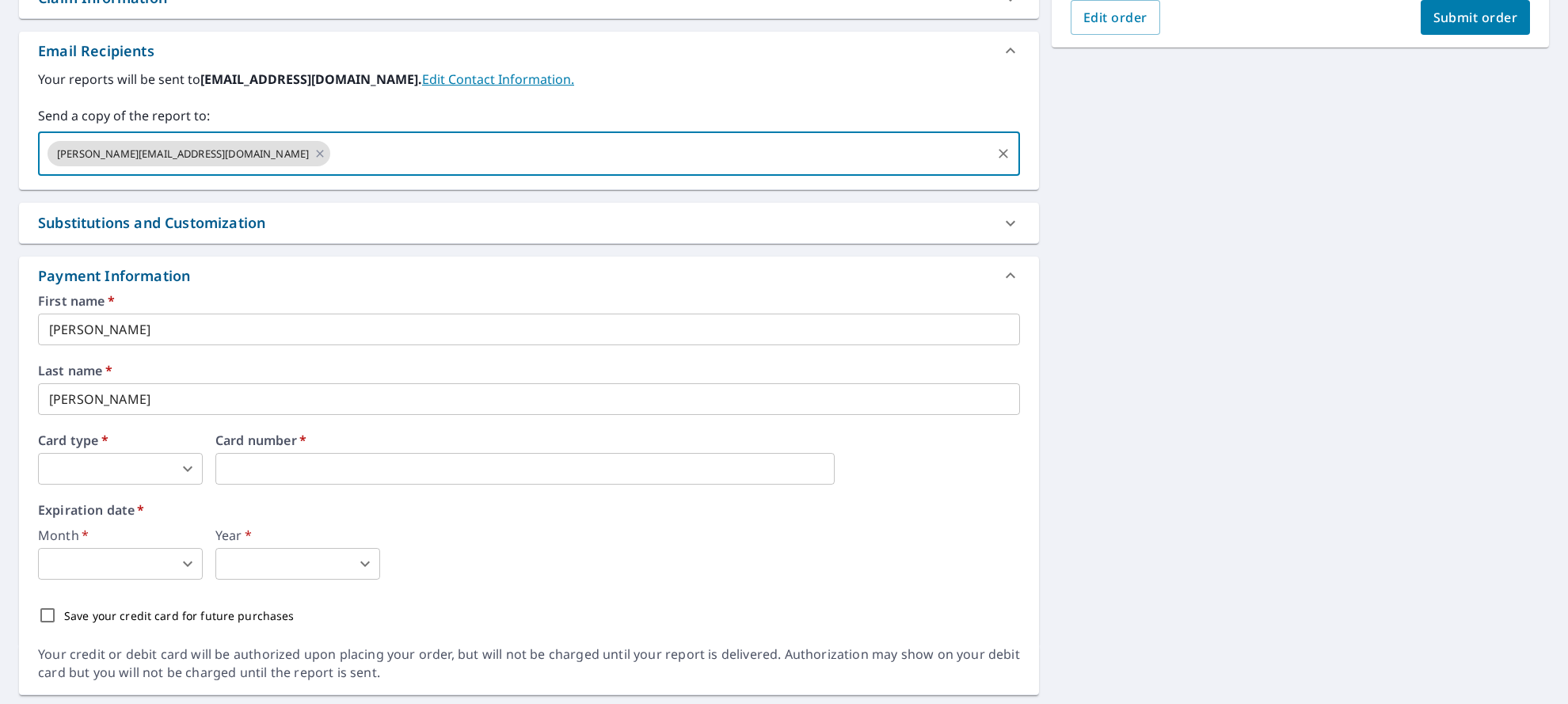
scroll to position [502, 0]
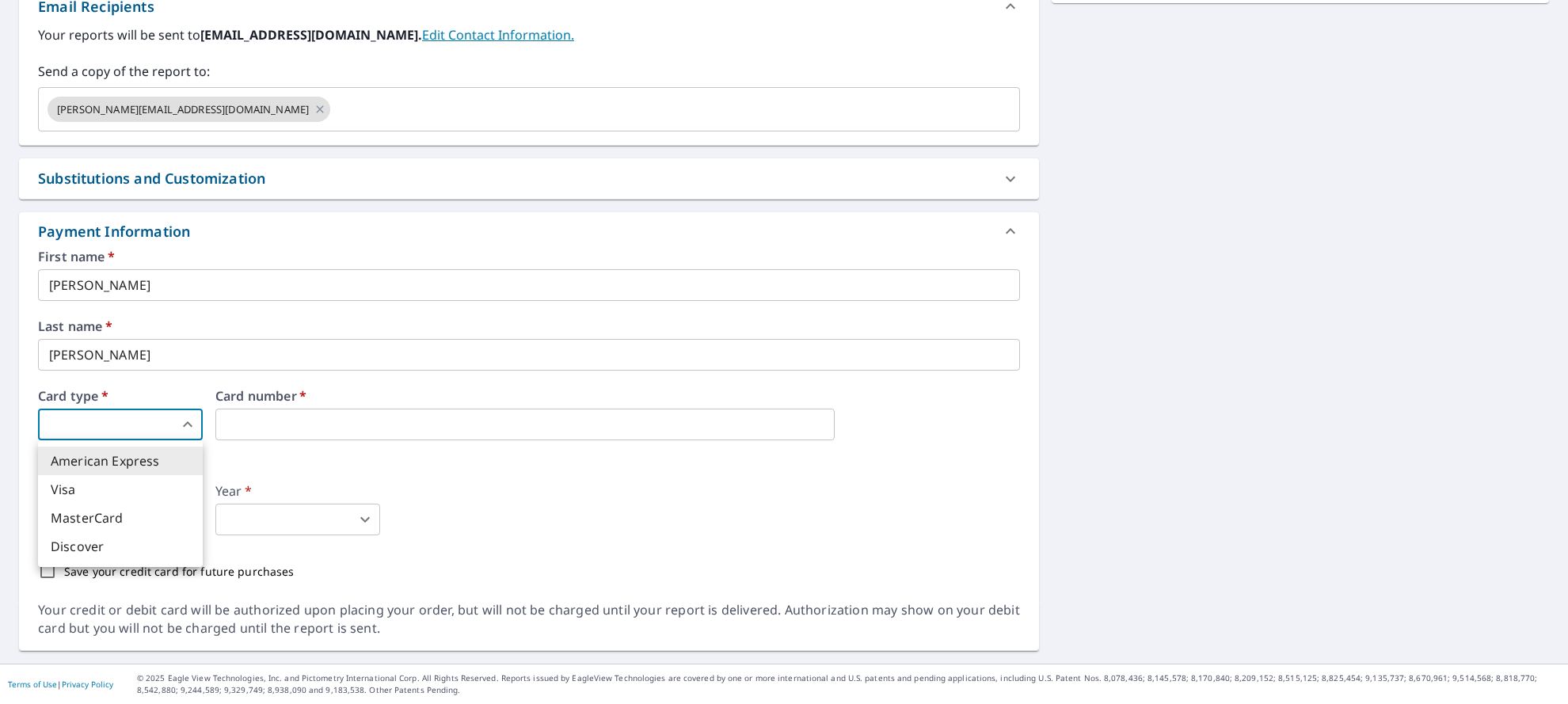
click at [132, 438] on body "NE NE Dashboard Order History Cancel Order NE Dashboard / Finalize Order Finali…" at bounding box center [784, 352] width 1568 height 704
click at [124, 465] on li "American Express" at bounding box center [120, 460] width 165 height 28
type input "1"
click at [314, 415] on iframe at bounding box center [525, 424] width 619 height 32
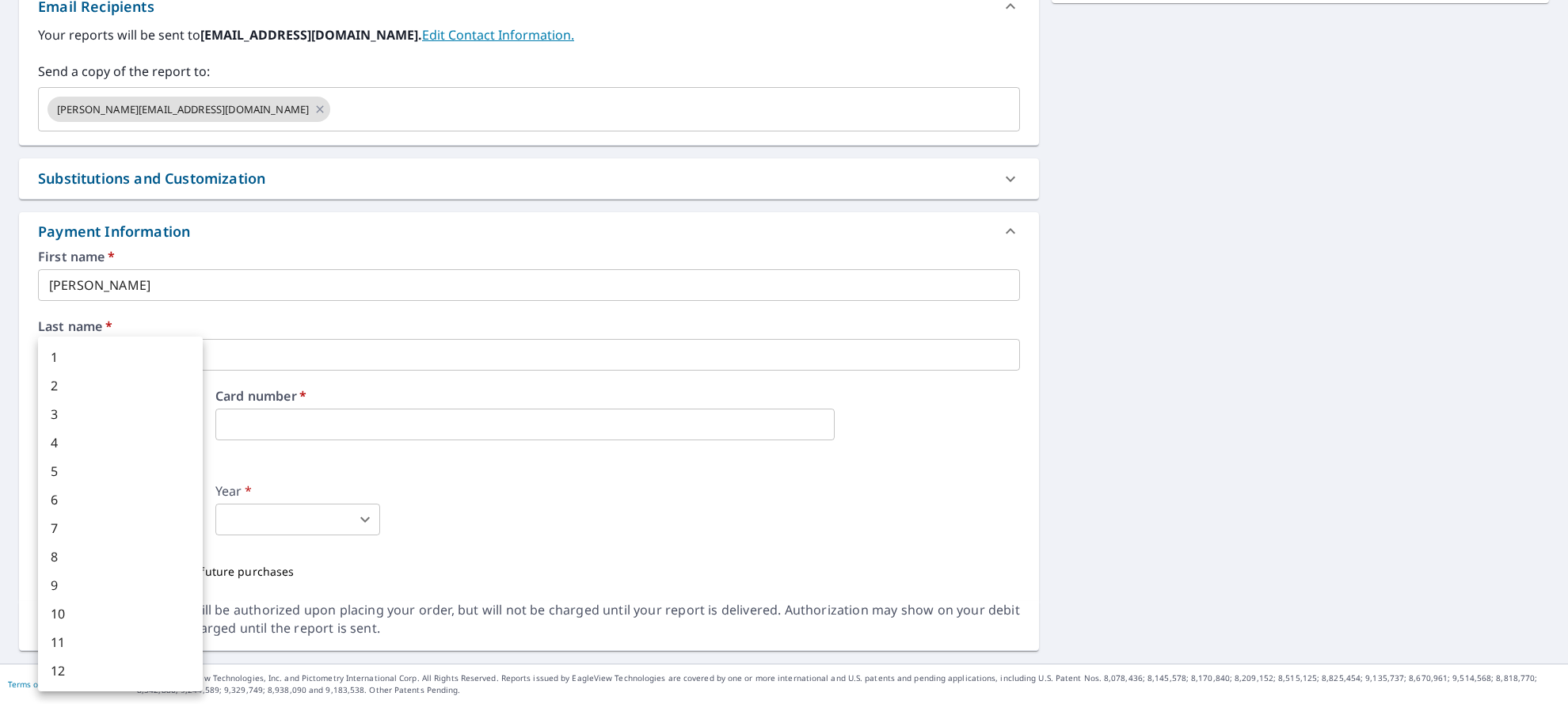
click at [111, 517] on body "NE NE Dashboard Order History Cancel Order NE Dashboard / Finalize Order Finali…" at bounding box center [784, 352] width 1568 height 704
click at [98, 562] on li "8" at bounding box center [120, 556] width 165 height 28
type input "8"
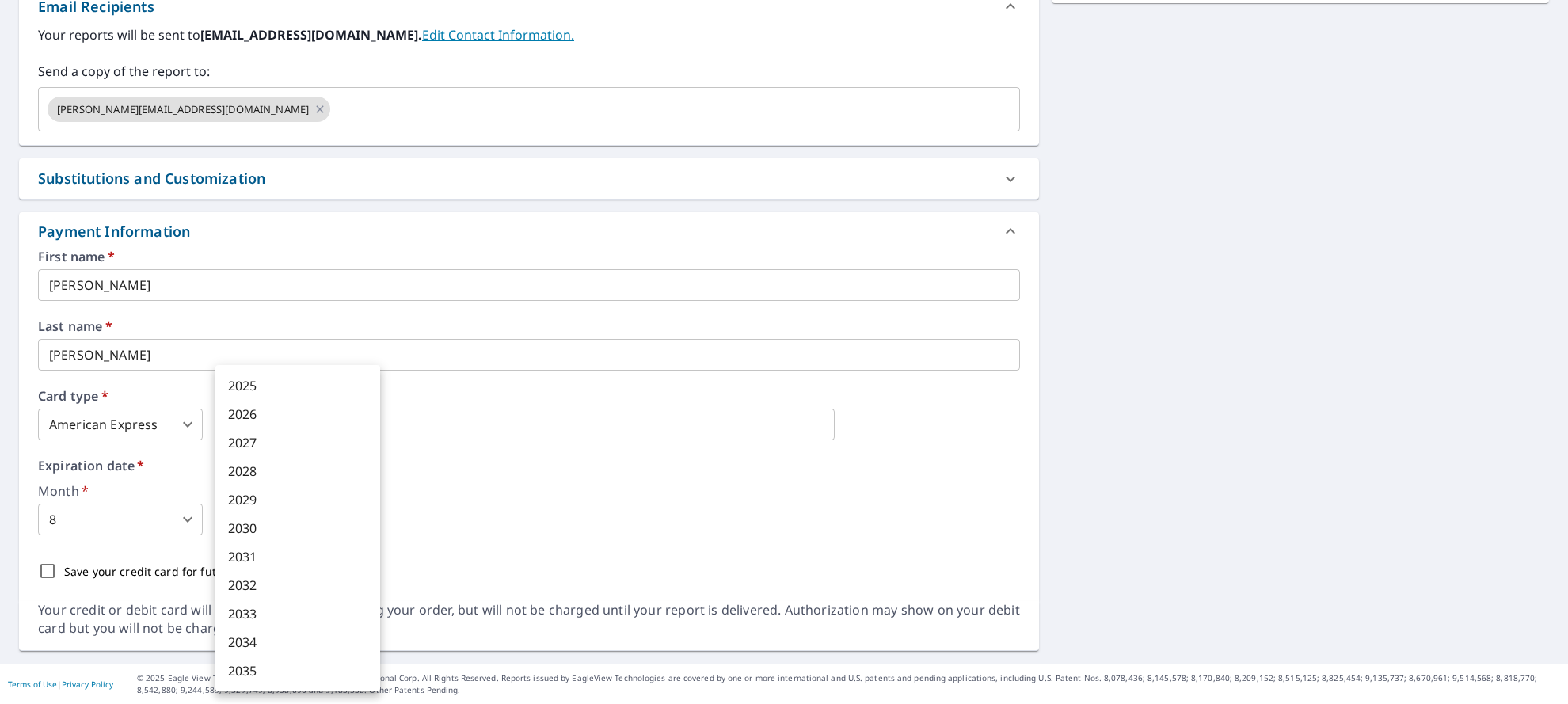
click at [248, 514] on body "NE NE Dashboard Order History Cancel Order NE Dashboard / Finalize Order Finali…" at bounding box center [784, 352] width 1568 height 704
click at [257, 533] on li "2030" at bounding box center [298, 528] width 165 height 28
type input "2030"
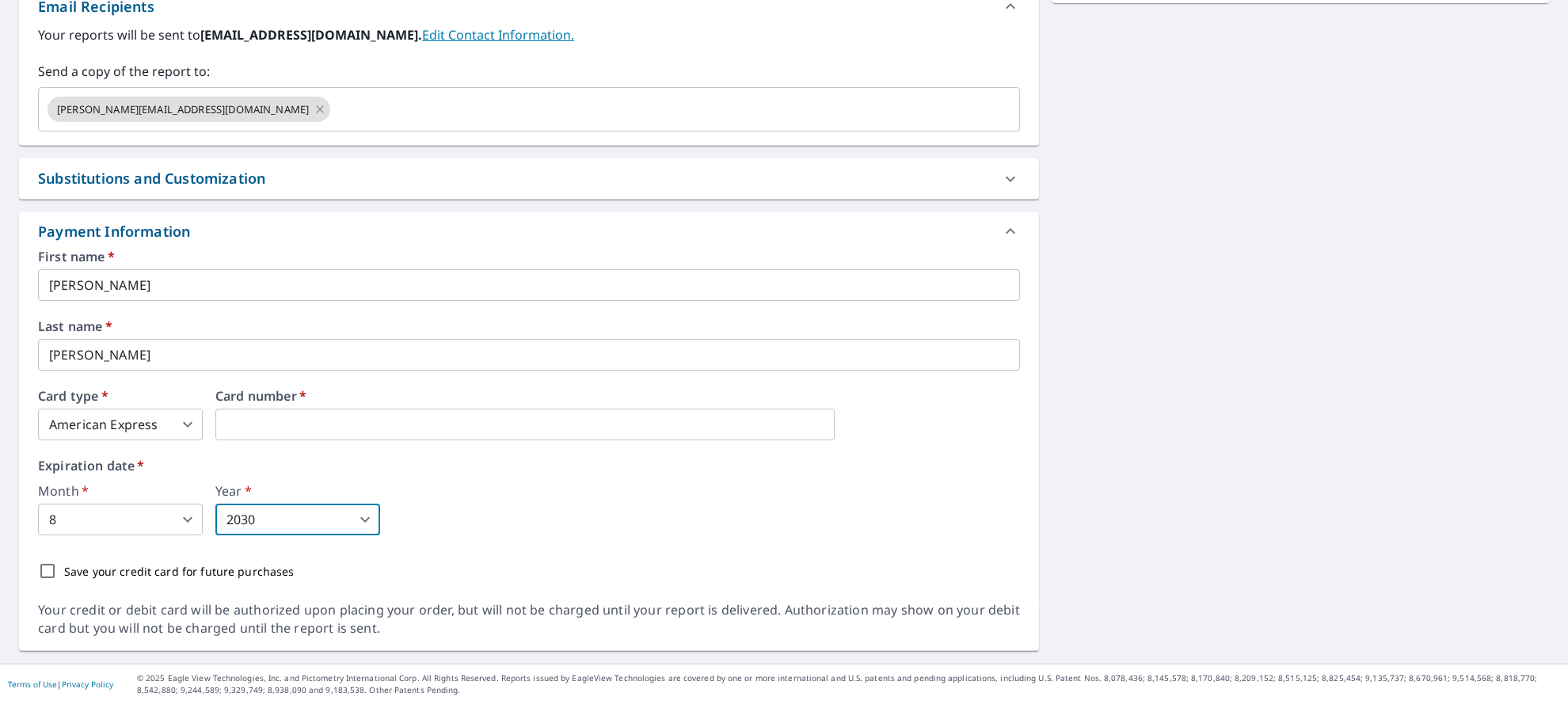
click at [156, 574] on p "Save your credit card for future purchases" at bounding box center [179, 571] width 230 height 16
click at [64, 574] on input "Save your credit card for future purchases" at bounding box center [47, 571] width 33 height 33
checkbox input "true"
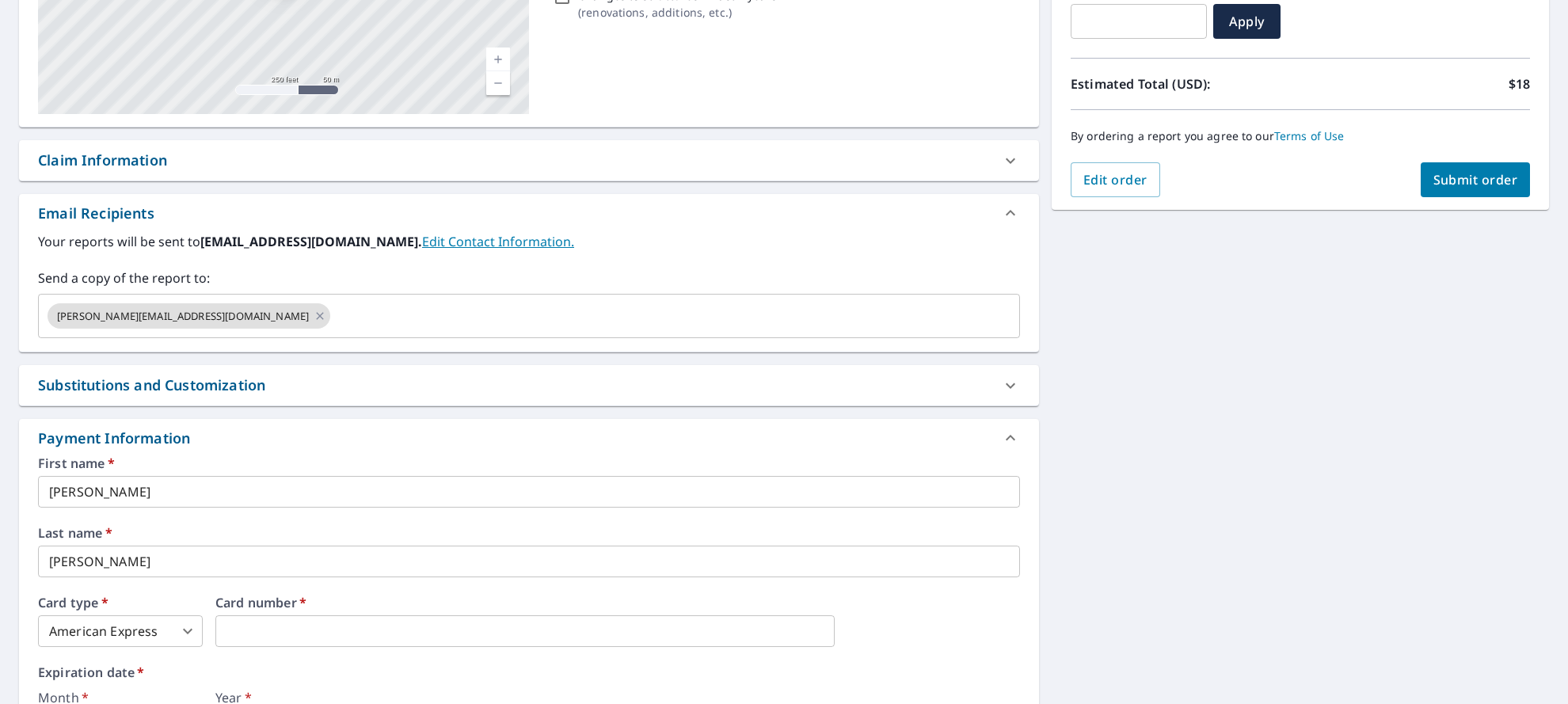
scroll to position [205, 0]
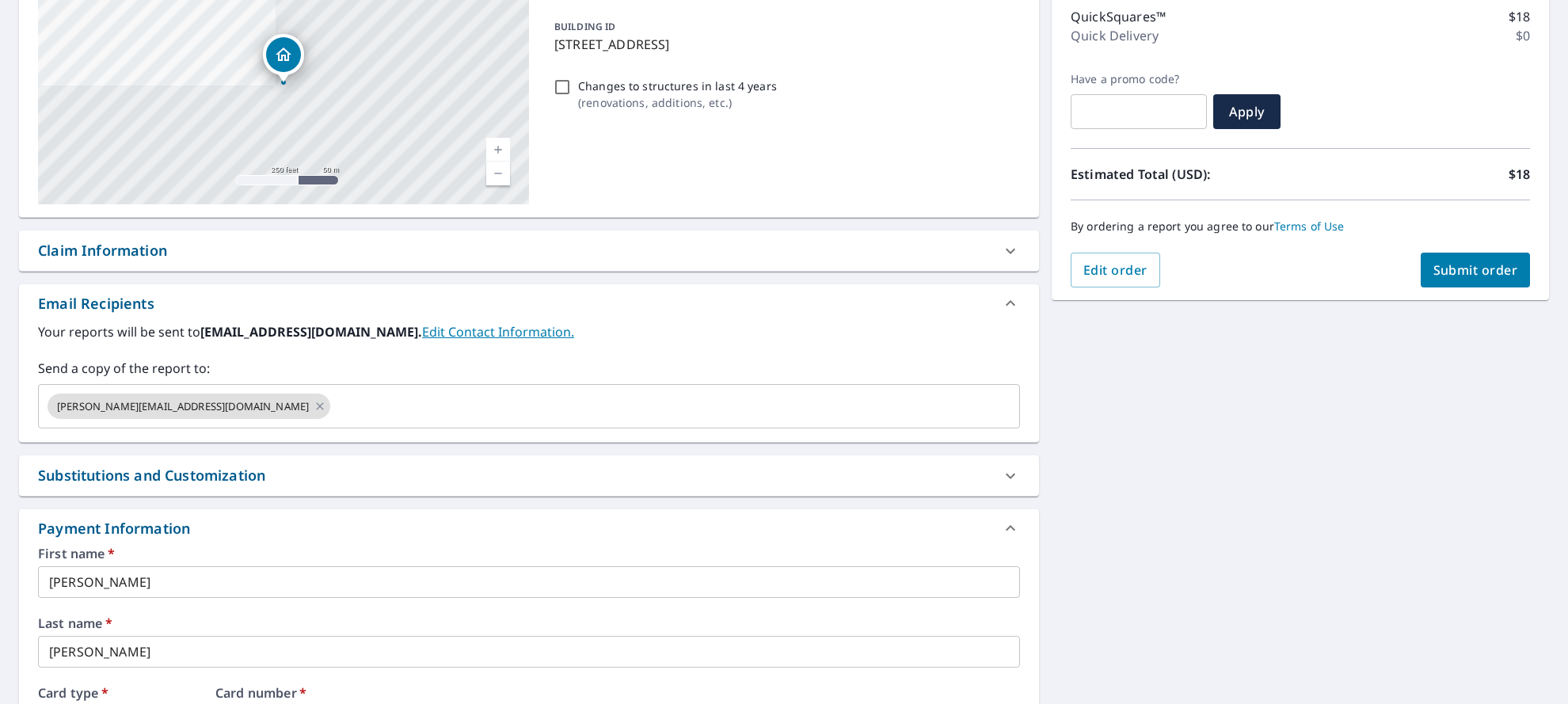
click at [1478, 282] on button "Submit order" at bounding box center [1476, 269] width 110 height 35
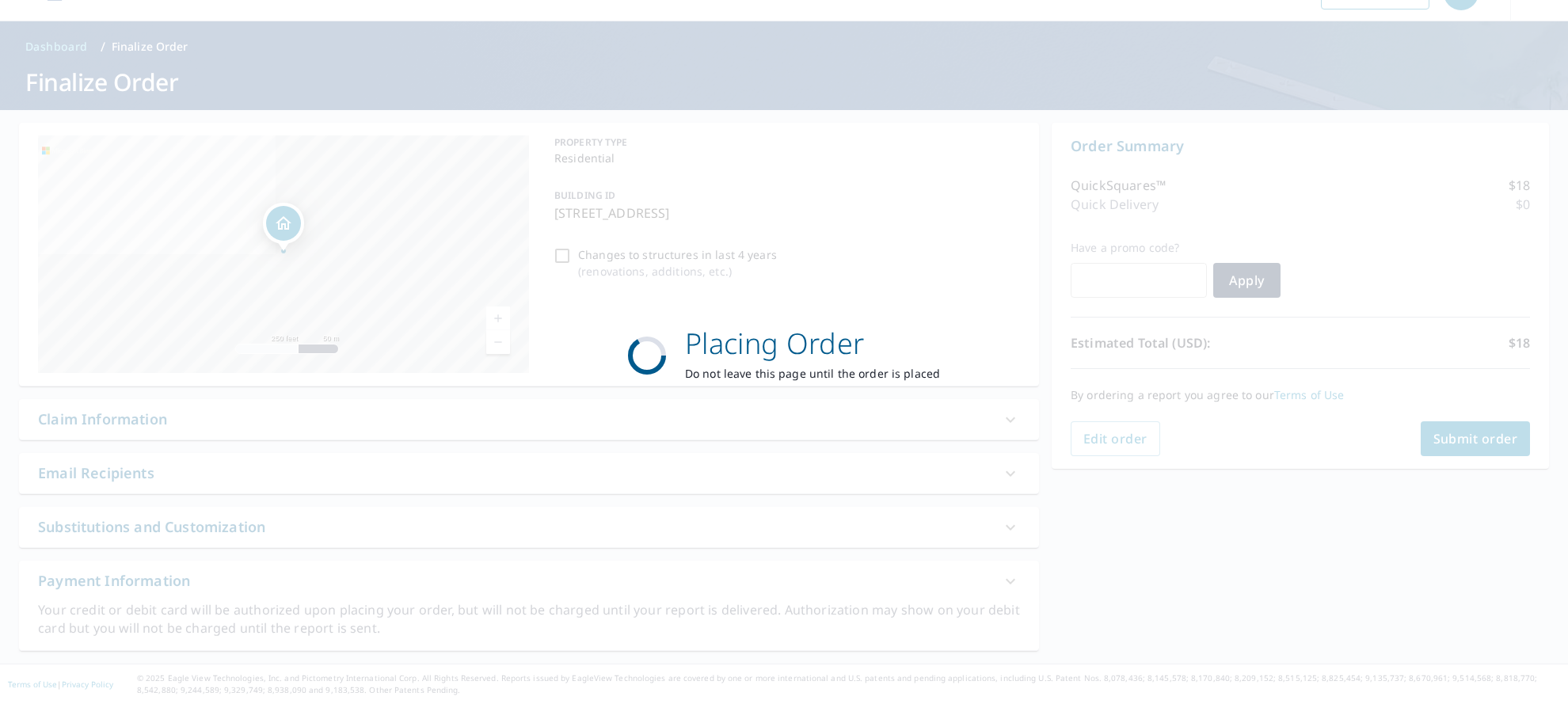
scroll to position [37, 0]
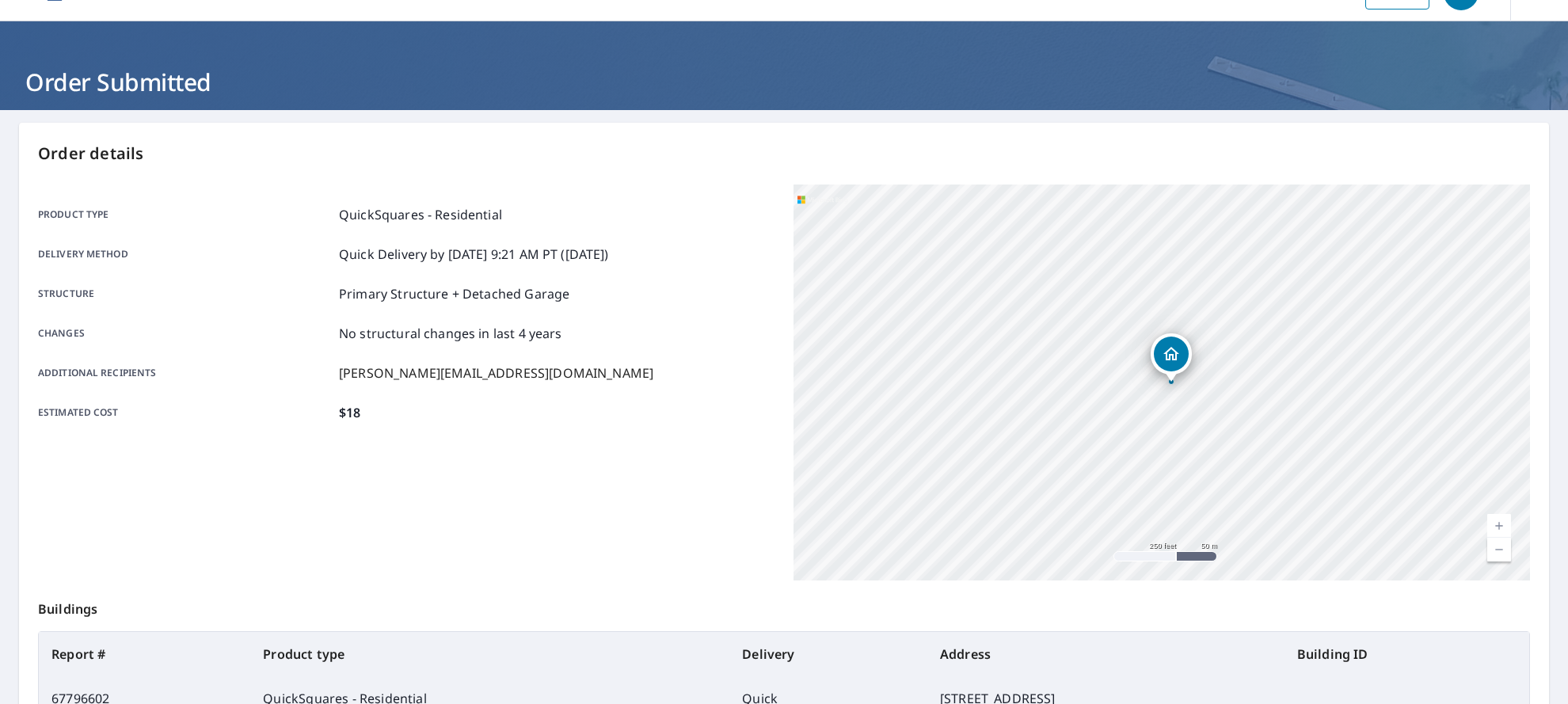
scroll to position [228, 0]
